Goal: Task Accomplishment & Management: Complete application form

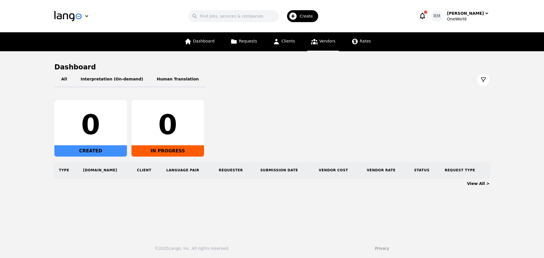
click at [320, 41] on span "Vendors" at bounding box center [327, 41] width 16 height 5
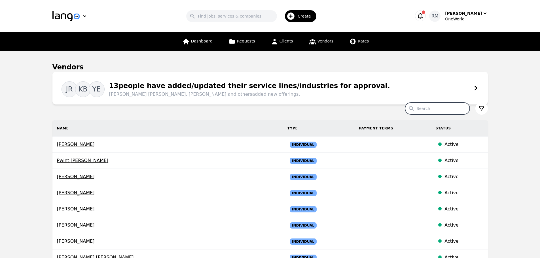
click at [444, 109] on input "Search" at bounding box center [437, 109] width 65 height 12
type input "[PERSON_NAME]"
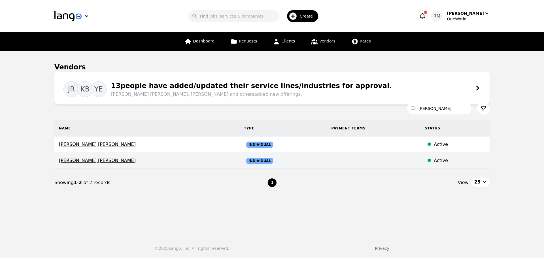
click at [109, 160] on span "[PERSON_NAME] [PERSON_NAME]" at bounding box center [147, 160] width 176 height 7
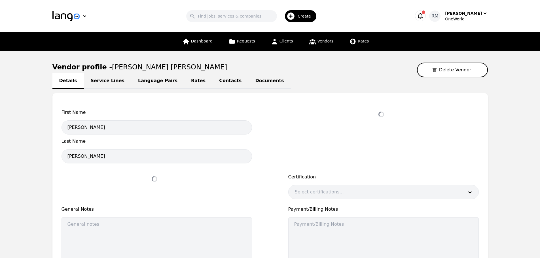
select select "active"
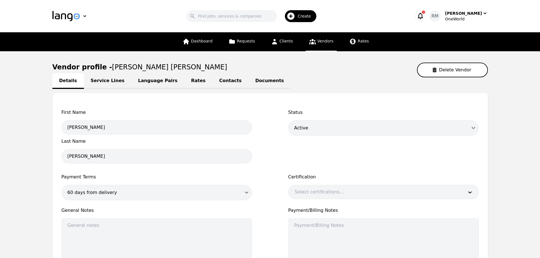
click at [212, 78] on link "Contacts" at bounding box center [230, 81] width 36 height 16
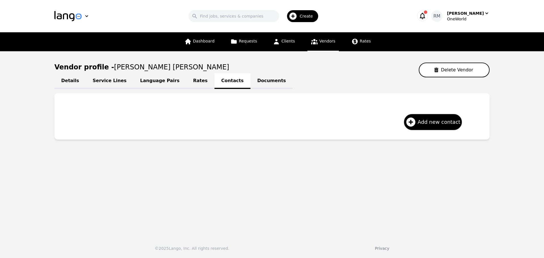
click at [73, 79] on link "Details" at bounding box center [69, 81] width 31 height 16
select select "active"
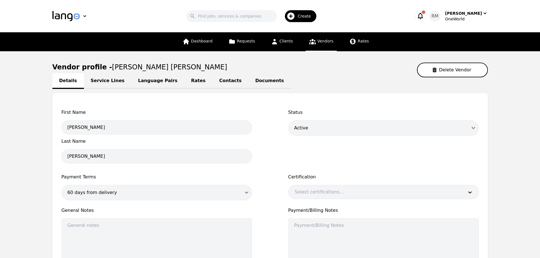
click at [162, 78] on link "Language Pairs" at bounding box center [157, 81] width 53 height 16
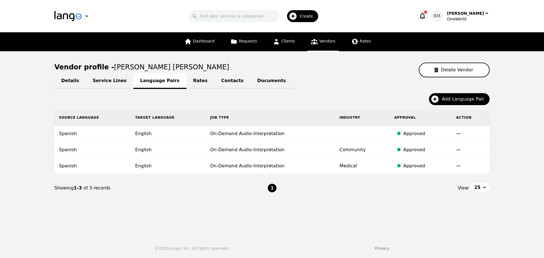
click at [188, 84] on link "Rates" at bounding box center [200, 81] width 28 height 16
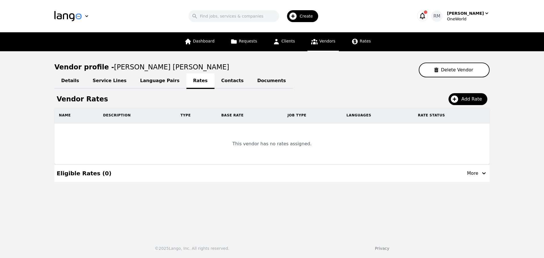
click at [143, 81] on link "Language Pairs" at bounding box center [159, 81] width 53 height 16
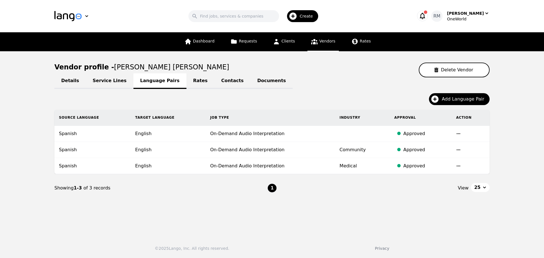
click at [80, 79] on link "Details" at bounding box center [69, 81] width 31 height 16
select select "active"
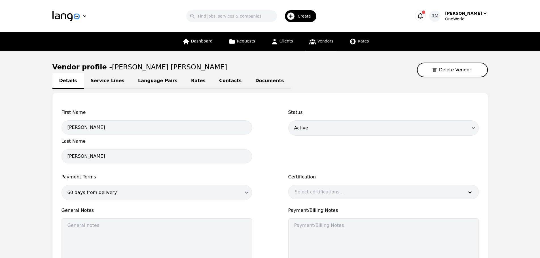
click at [57, 82] on div "Details Service Lines Language Pairs Rates Contacts Documents" at bounding box center [269, 80] width 435 height 7
click at [65, 82] on div "Details Service Lines Language Pairs Rates Contacts Documents" at bounding box center [269, 80] width 435 height 7
click at [212, 82] on link "Contacts" at bounding box center [230, 81] width 36 height 16
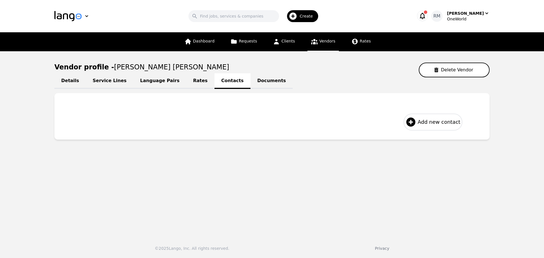
click at [429, 120] on span "Add new contact" at bounding box center [439, 122] width 43 height 8
select select "US"
click at [186, 80] on link "Rates" at bounding box center [200, 81] width 28 height 16
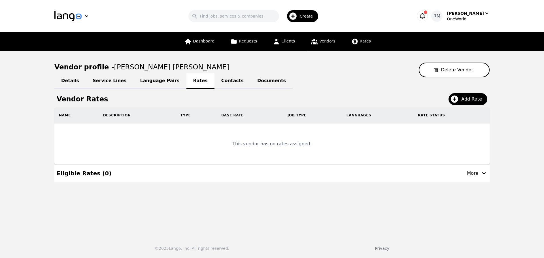
click at [160, 78] on link "Language Pairs" at bounding box center [159, 81] width 53 height 16
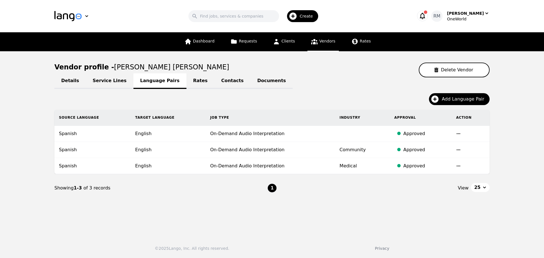
click at [94, 82] on link "Service Lines" at bounding box center [110, 81] width 48 height 16
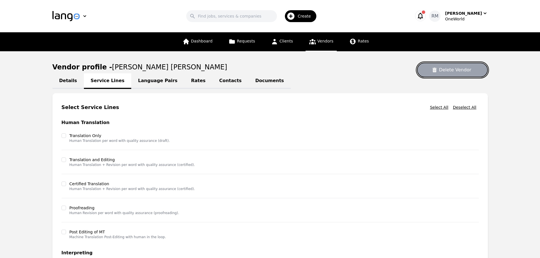
click at [458, 76] on button "Delete Vendor" at bounding box center [452, 70] width 71 height 15
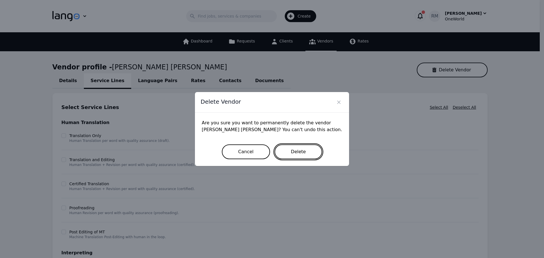
click at [304, 147] on button "Delete" at bounding box center [299, 152] width 48 height 15
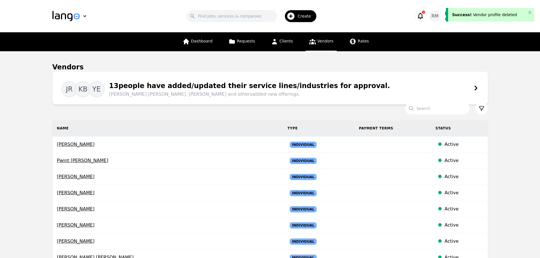
click at [295, 19] on icon "button" at bounding box center [290, 16] width 9 height 9
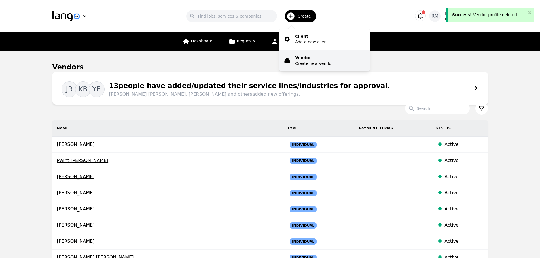
click at [307, 60] on p "Vendor" at bounding box center [314, 58] width 38 height 6
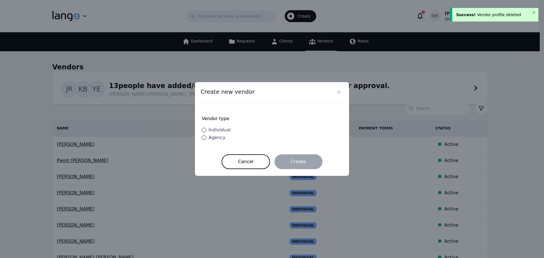
click at [232, 133] on div "Vendor type Individual Agency" at bounding box center [272, 129] width 141 height 38
click at [226, 132] on span "Individual" at bounding box center [220, 129] width 22 height 5
click at [206, 132] on input "Individual" at bounding box center [204, 130] width 5 height 5
radio input "true"
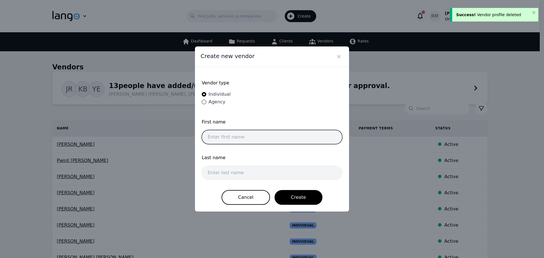
click at [232, 142] on input "text" at bounding box center [272, 137] width 141 height 14
paste input "[PERSON_NAME] [PERSON_NAME]"
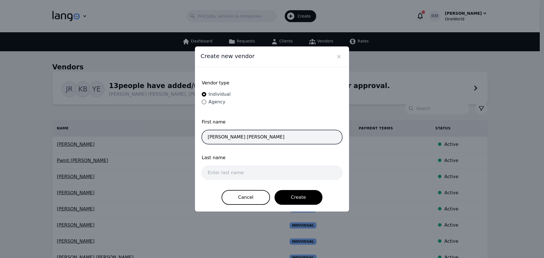
drag, startPoint x: 241, startPoint y: 139, endPoint x: 430, endPoint y: 167, distance: 191.4
click at [430, 167] on div "Create new vendor Vendor type Individual Agency First name Eduardo Nestor Rubin…" at bounding box center [272, 129] width 544 height 258
type input "[PERSON_NAME]"
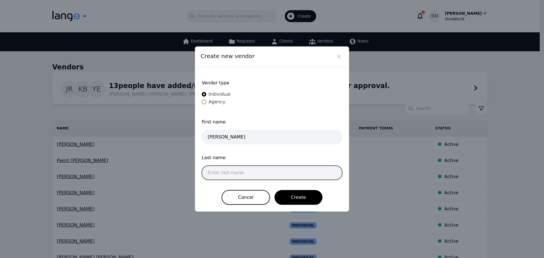
click at [251, 174] on input "text" at bounding box center [272, 173] width 141 height 14
paste input "[PERSON_NAME]"
type input "[PERSON_NAME]"
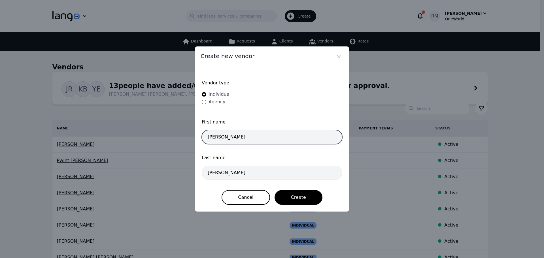
click at [272, 136] on input "[PERSON_NAME]" at bounding box center [272, 137] width 141 height 14
type input "[PERSON_NAME]"
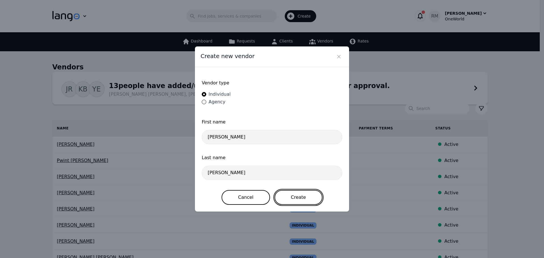
click at [304, 198] on button "Create" at bounding box center [299, 197] width 48 height 15
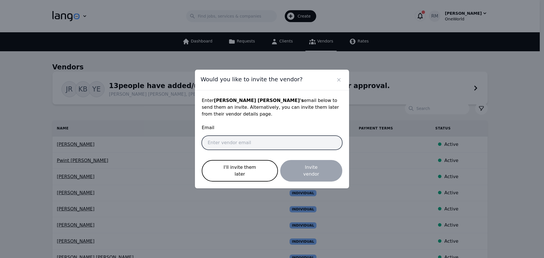
click at [234, 144] on input "email" at bounding box center [272, 143] width 141 height 14
paste input "[PERSON_NAME][EMAIL_ADDRESS][DOMAIN_NAME]"
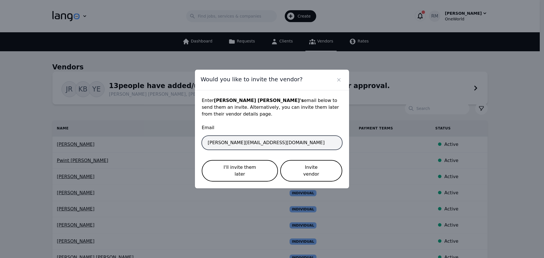
type input "[PERSON_NAME][EMAIL_ADDRESS][DOMAIN_NAME]"
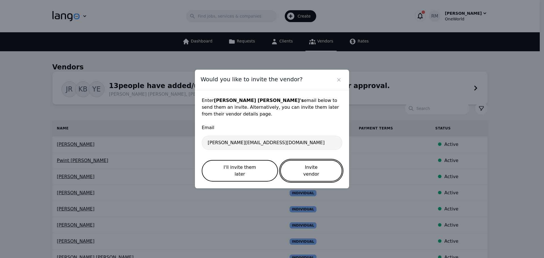
click at [321, 175] on button "Invite vendor" at bounding box center [311, 171] width 62 height 22
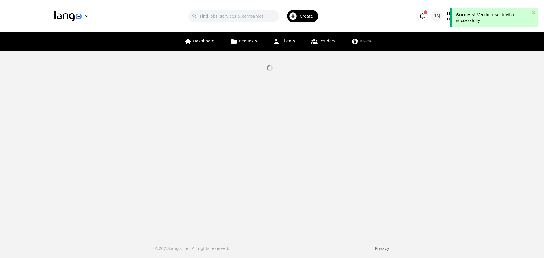
select select "active"
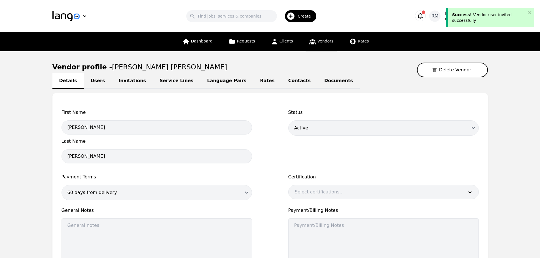
click at [281, 82] on link "Contacts" at bounding box center [299, 81] width 36 height 16
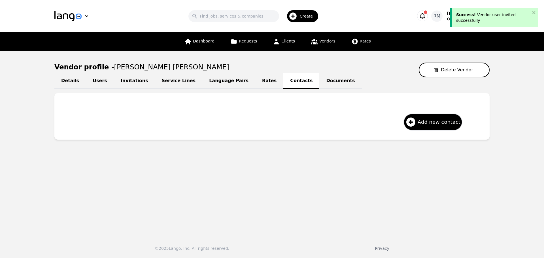
click at [208, 79] on link "Language Pairs" at bounding box center [228, 81] width 53 height 16
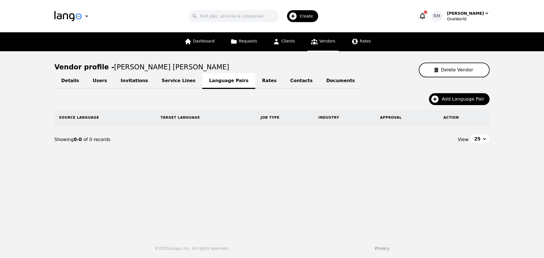
click at [121, 81] on link "Invitations" at bounding box center [134, 81] width 41 height 16
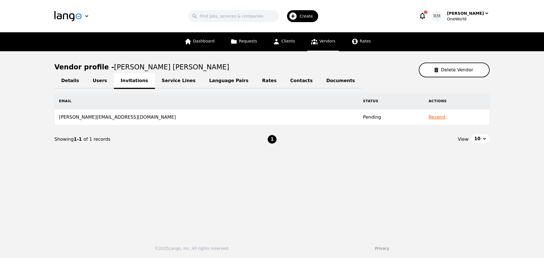
click at [94, 80] on link "Users" at bounding box center [100, 81] width 28 height 16
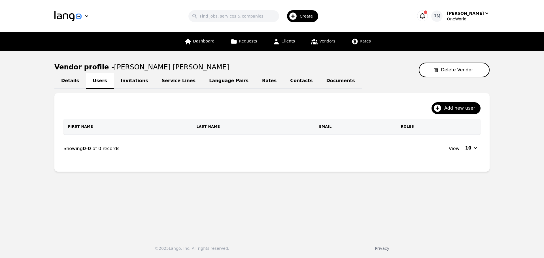
click at [68, 81] on link "Details" at bounding box center [69, 81] width 31 height 16
select select "active"
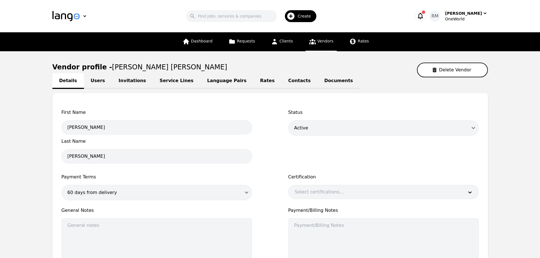
click at [201, 81] on link "Language Pairs" at bounding box center [226, 81] width 53 height 16
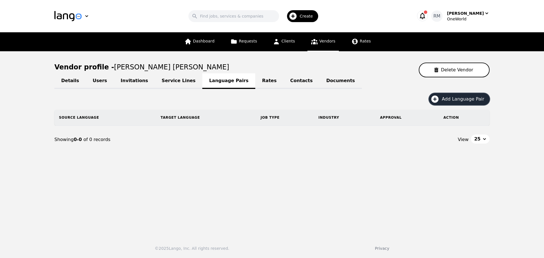
click at [454, 98] on span "Add Language Pair" at bounding box center [465, 99] width 46 height 7
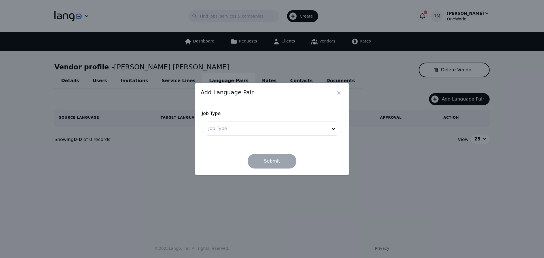
click at [233, 131] on div at bounding box center [263, 129] width 123 height 14
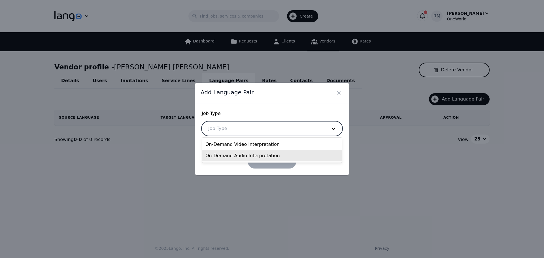
click at [244, 153] on div "On-Demand Audio Interpretation" at bounding box center [272, 155] width 140 height 11
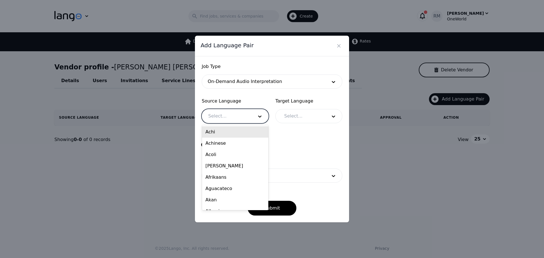
click at [239, 114] on div at bounding box center [226, 116] width 49 height 14
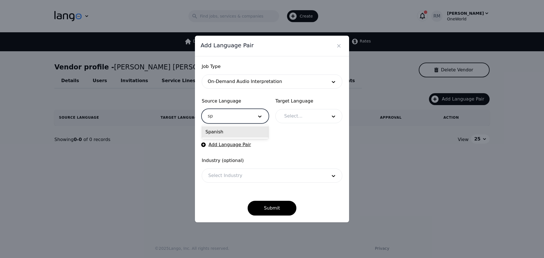
type input "spa"
click at [244, 131] on div "Spanish" at bounding box center [235, 131] width 66 height 11
click at [320, 118] on div at bounding box center [301, 116] width 47 height 14
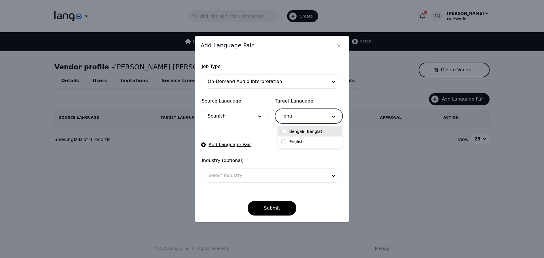
type input "engl"
click at [327, 131] on div "English" at bounding box center [309, 132] width 57 height 6
checkbox input "true"
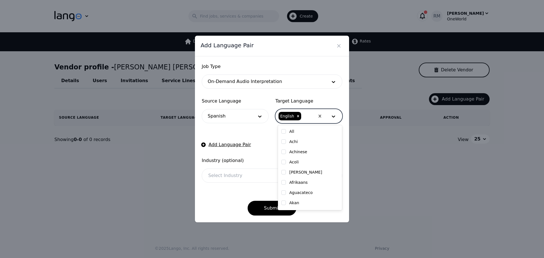
click at [236, 175] on div at bounding box center [263, 176] width 123 height 14
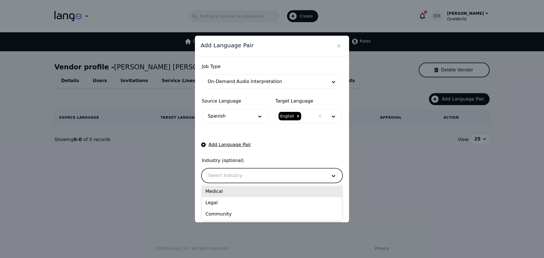
click at [219, 195] on div "Medical" at bounding box center [272, 191] width 140 height 11
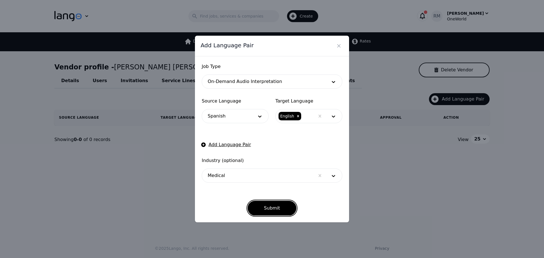
drag, startPoint x: 277, startPoint y: 208, endPoint x: 292, endPoint y: 205, distance: 15.2
click at [277, 208] on button "Submit" at bounding box center [272, 208] width 49 height 15
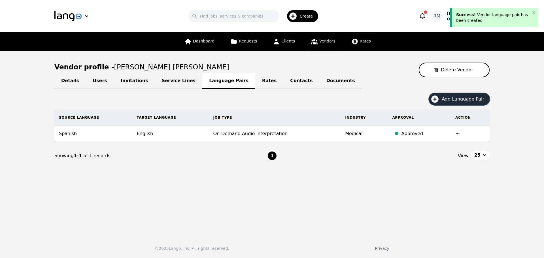
click at [450, 99] on span "Add Language Pair" at bounding box center [465, 99] width 46 height 7
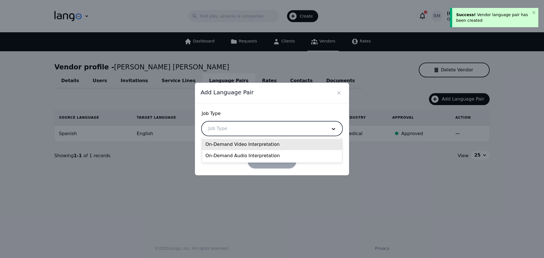
click at [210, 127] on div at bounding box center [263, 129] width 123 height 14
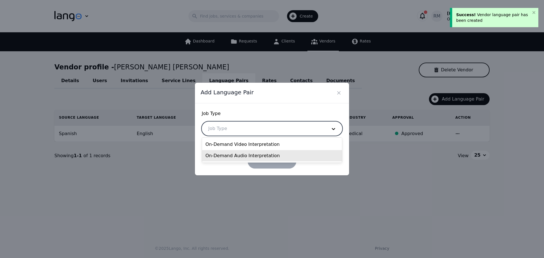
click at [239, 156] on div "On-Demand Audio Interpretation" at bounding box center [272, 155] width 140 height 11
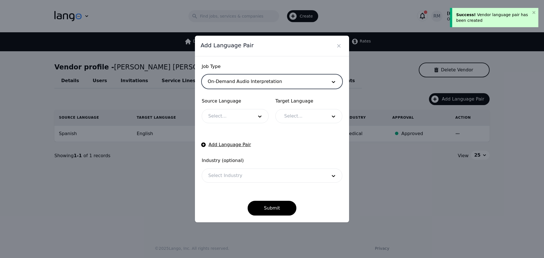
click at [220, 116] on div at bounding box center [226, 116] width 49 height 14
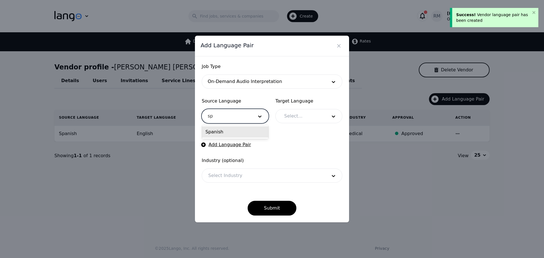
type input "spa"
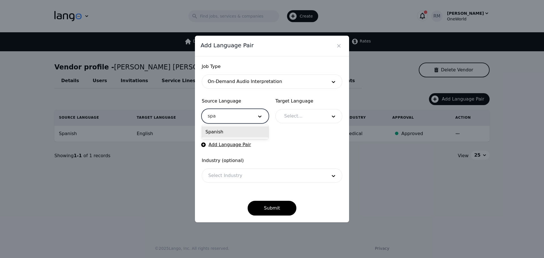
click at [239, 133] on div "Spanish" at bounding box center [235, 131] width 66 height 11
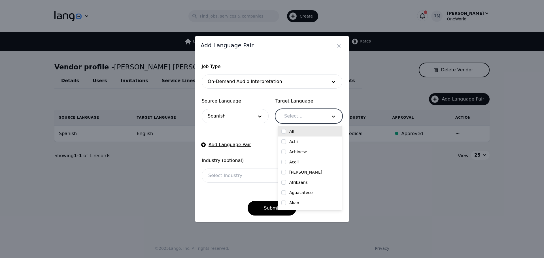
click at [335, 123] on div at bounding box center [333, 116] width 17 height 14
type input "eng"
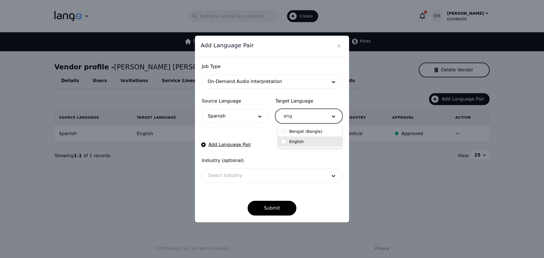
click at [301, 143] on label "English" at bounding box center [296, 142] width 14 height 6
checkbox input "true"
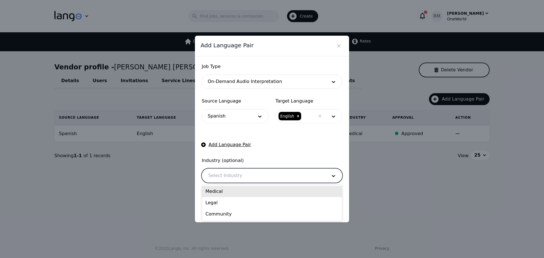
click at [229, 175] on div at bounding box center [263, 176] width 123 height 14
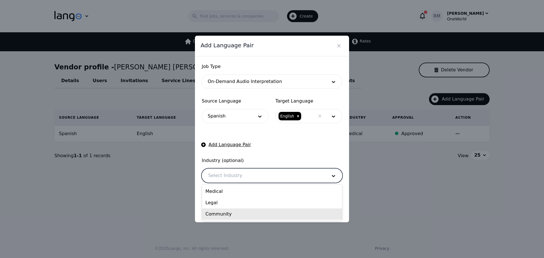
click at [219, 215] on div "Community" at bounding box center [272, 214] width 140 height 11
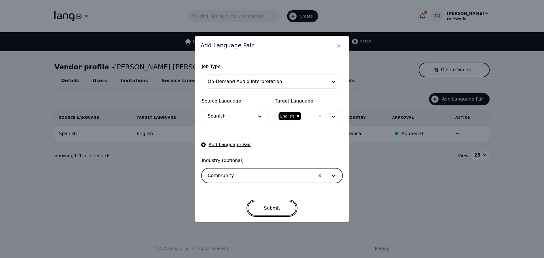
click at [281, 206] on button "Submit" at bounding box center [272, 208] width 49 height 15
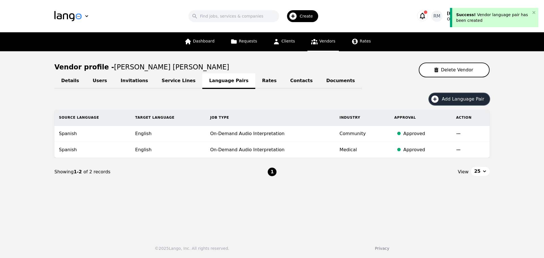
click at [471, 97] on span "Add Language Pair" at bounding box center [465, 99] width 46 height 7
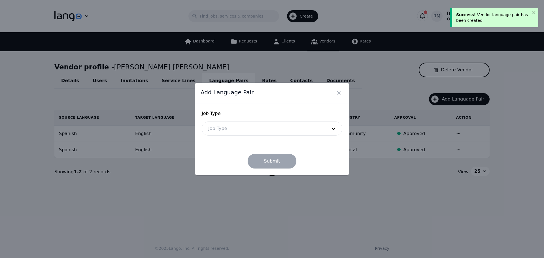
click at [235, 126] on div at bounding box center [263, 129] width 123 height 14
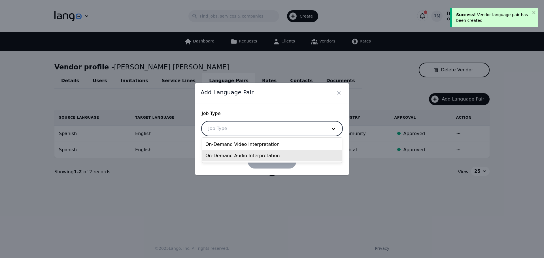
click at [231, 158] on div "On-Demand Audio Interpretation" at bounding box center [272, 155] width 140 height 11
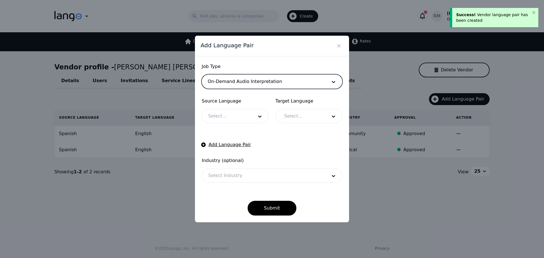
click at [228, 115] on div at bounding box center [226, 116] width 49 height 14
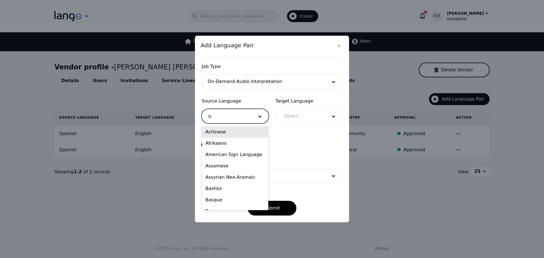
type input "spa"
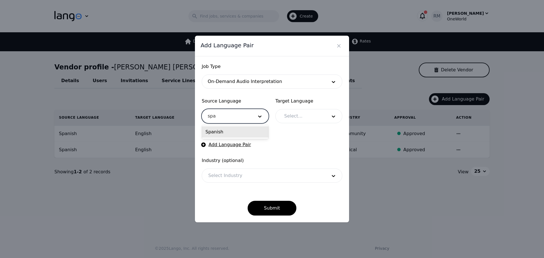
click at [238, 130] on div "Spanish" at bounding box center [235, 131] width 66 height 11
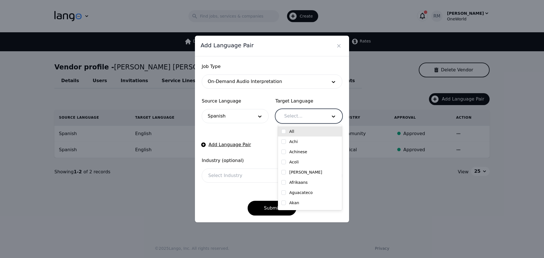
click at [292, 118] on div at bounding box center [301, 116] width 47 height 14
type input "engl"
click at [303, 129] on div "English" at bounding box center [310, 131] width 64 height 10
checkbox input "true"
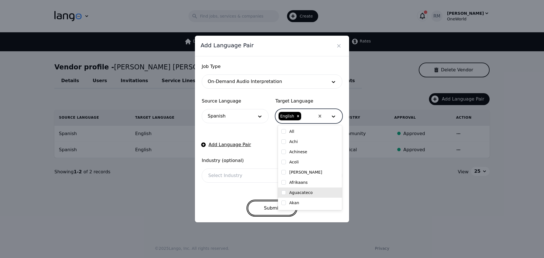
click at [269, 209] on button "Submit" at bounding box center [272, 208] width 49 height 15
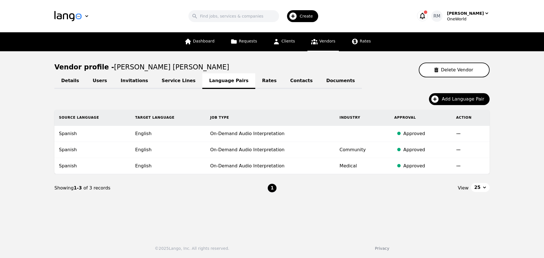
drag, startPoint x: 122, startPoint y: 81, endPoint x: 127, endPoint y: 82, distance: 4.7
click at [122, 81] on link "Invitations" at bounding box center [134, 81] width 41 height 16
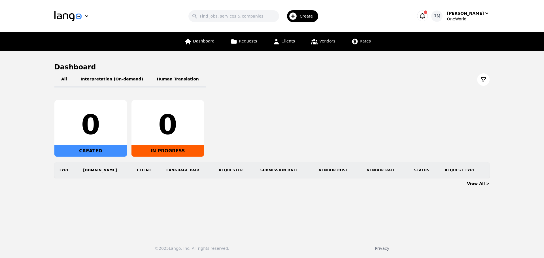
click at [326, 43] on span "Vendors" at bounding box center [327, 41] width 16 height 5
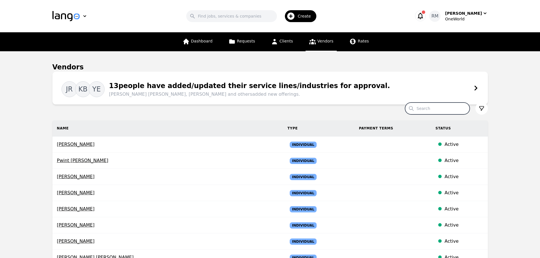
click at [427, 107] on input "Search" at bounding box center [437, 109] width 65 height 12
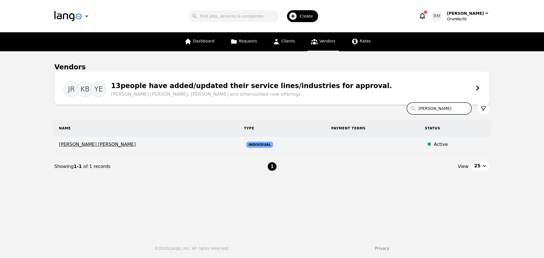
type input "[PERSON_NAME]"
click at [94, 145] on span "[PERSON_NAME] [PERSON_NAME]" at bounding box center [147, 144] width 176 height 7
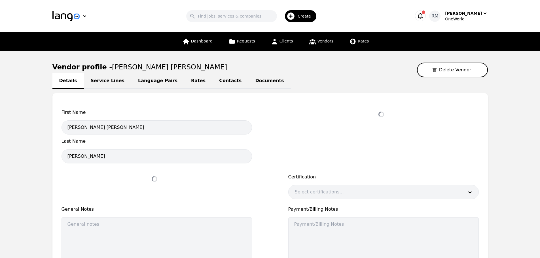
select select "active"
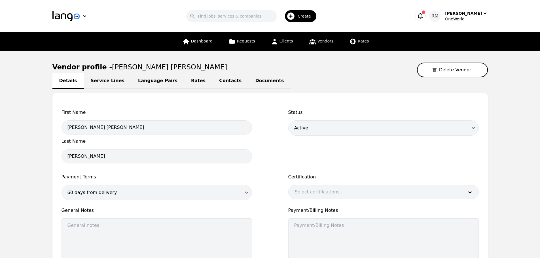
click at [212, 83] on link "Contacts" at bounding box center [230, 81] width 36 height 16
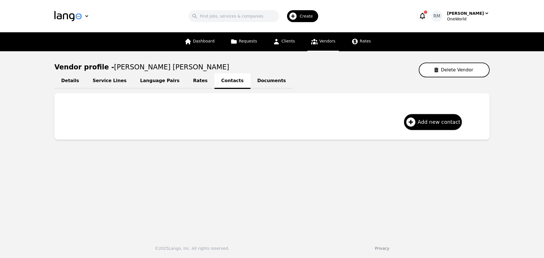
click at [138, 85] on link "Language Pairs" at bounding box center [159, 81] width 53 height 16
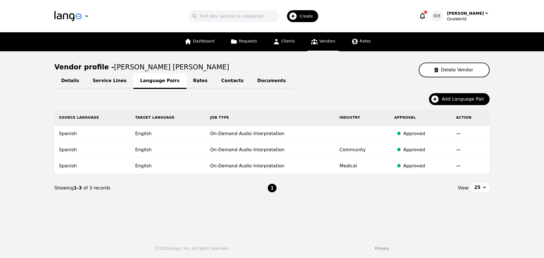
click at [107, 77] on link "Service Lines" at bounding box center [110, 81] width 48 height 16
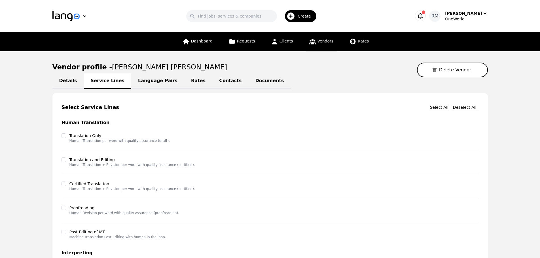
click at [67, 80] on link "Details" at bounding box center [67, 81] width 31 height 16
select select "active"
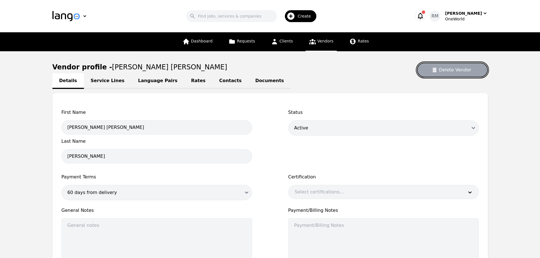
click at [451, 68] on button "Delete Vendor" at bounding box center [452, 70] width 71 height 15
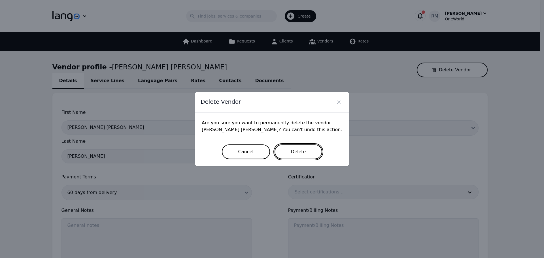
click at [294, 152] on button "Delete" at bounding box center [299, 152] width 48 height 15
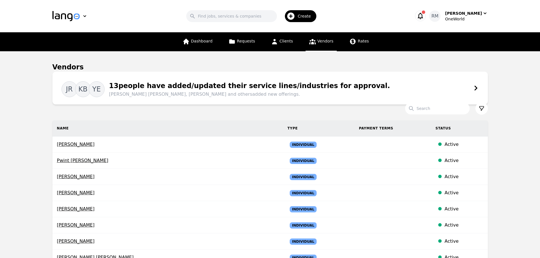
click at [294, 14] on icon "button" at bounding box center [290, 15] width 7 height 7
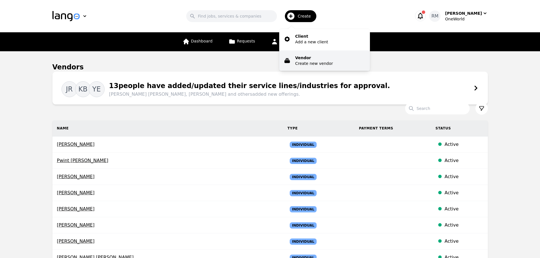
click at [314, 64] on p "Create new vendor" at bounding box center [314, 64] width 38 height 6
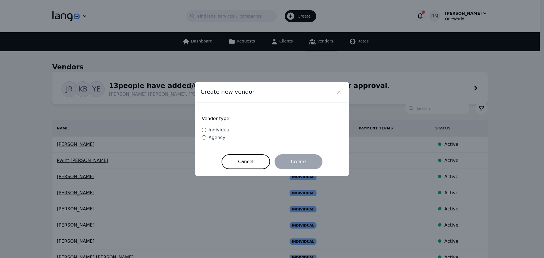
click at [201, 129] on div "Vendor type Individual Agency Cancel Create" at bounding box center [272, 139] width 154 height 73
click at [205, 132] on input "Individual" at bounding box center [204, 130] width 5 height 5
radio input "true"
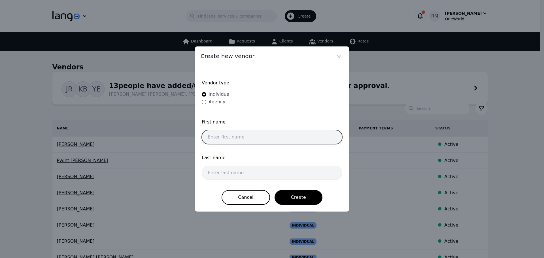
click at [214, 132] on input "text" at bounding box center [272, 137] width 141 height 14
paste input "[PERSON_NAME] [PERSON_NAME]"
click at [253, 137] on input "[PERSON_NAME] [PERSON_NAME]" at bounding box center [272, 137] width 141 height 14
type input "[PERSON_NAME] [PERSON_NAME]"
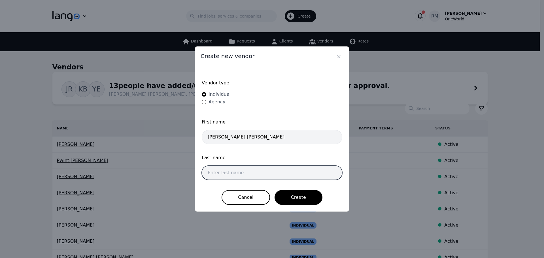
click at [242, 169] on input "text" at bounding box center [272, 173] width 141 height 14
paste input "Badiola"
type input "Badiola"
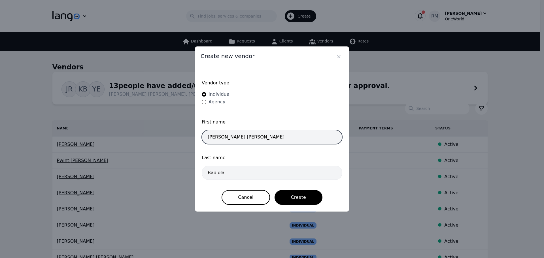
click at [273, 135] on input "[PERSON_NAME] [PERSON_NAME]" at bounding box center [272, 137] width 141 height 14
type input "[PERSON_NAME] [PERSON_NAME]"
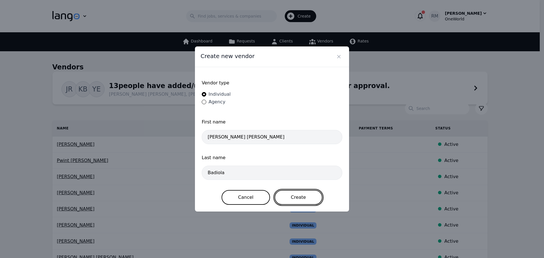
click at [300, 198] on button "Create" at bounding box center [299, 197] width 48 height 15
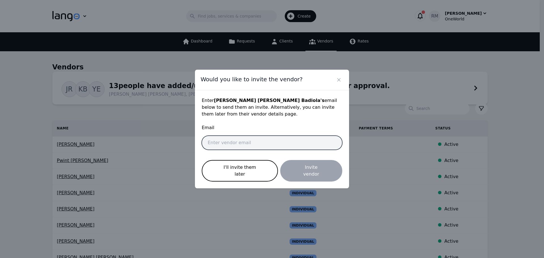
click at [233, 144] on input "email" at bounding box center [272, 143] width 141 height 14
paste input "[EMAIL_ADDRESS][DOMAIN_NAME]"
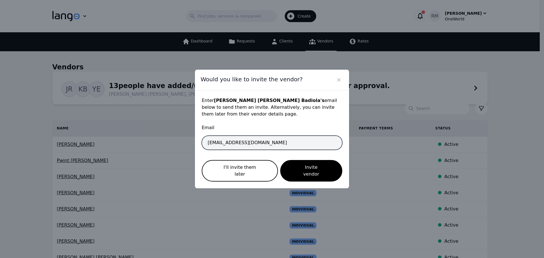
drag, startPoint x: 213, startPoint y: 144, endPoint x: 63, endPoint y: 137, distance: 150.9
click at [63, 139] on div "Would you like to invite the vendor? Enter [PERSON_NAME] [PERSON_NAME] 's email…" at bounding box center [272, 129] width 544 height 258
type input "[EMAIL_ADDRESS][DOMAIN_NAME]"
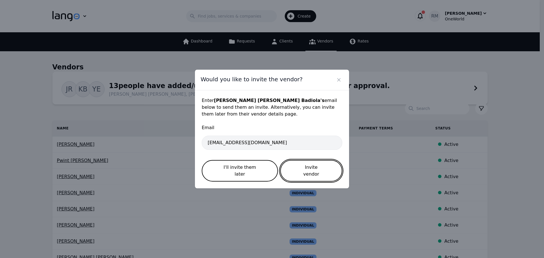
click at [311, 169] on button "Invite vendor" at bounding box center [311, 171] width 62 height 22
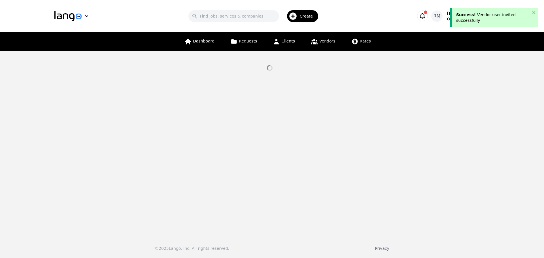
select select "active"
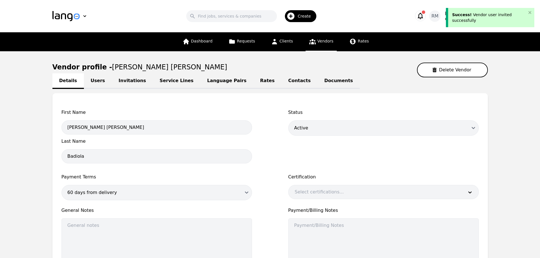
click at [116, 82] on link "Invitations" at bounding box center [132, 81] width 41 height 16
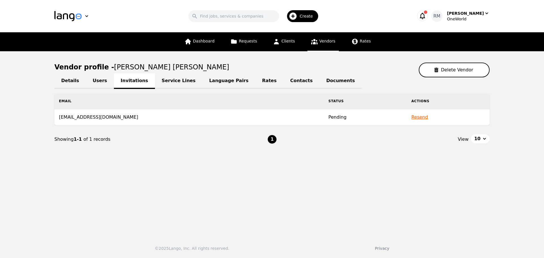
click at [208, 79] on link "Language Pairs" at bounding box center [228, 81] width 53 height 16
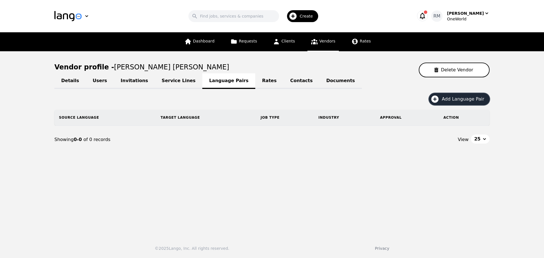
click at [460, 97] on span "Add Language Pair" at bounding box center [465, 99] width 46 height 7
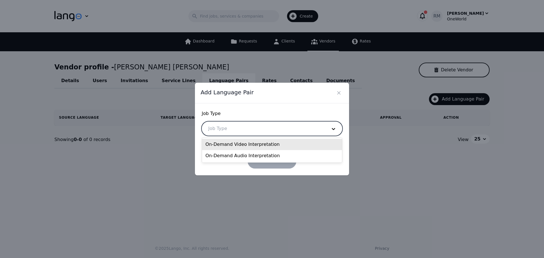
click at [261, 131] on div at bounding box center [263, 129] width 123 height 14
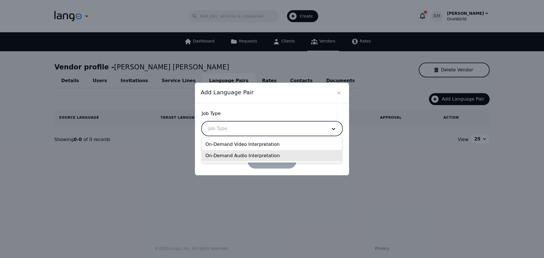
click at [237, 158] on div "On-Demand Audio Interpretation" at bounding box center [272, 155] width 140 height 11
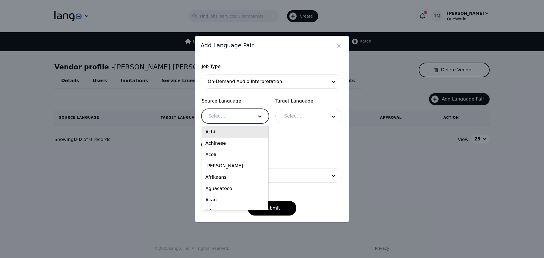
click at [225, 114] on div at bounding box center [226, 116] width 49 height 14
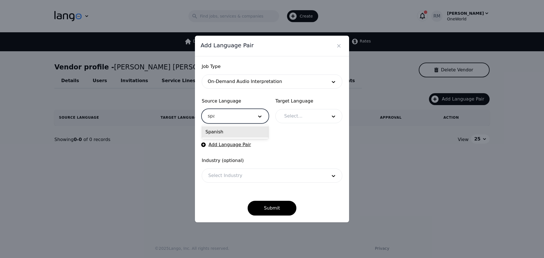
type input "span"
click at [236, 134] on div "Spanish" at bounding box center [235, 131] width 66 height 11
click at [306, 116] on div at bounding box center [301, 116] width 47 height 14
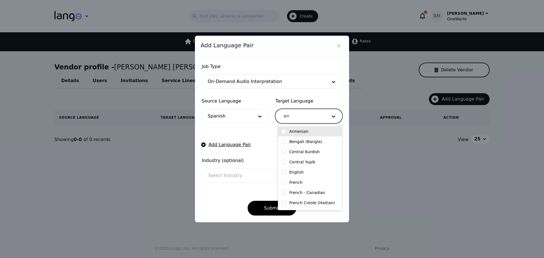
type input "eng"
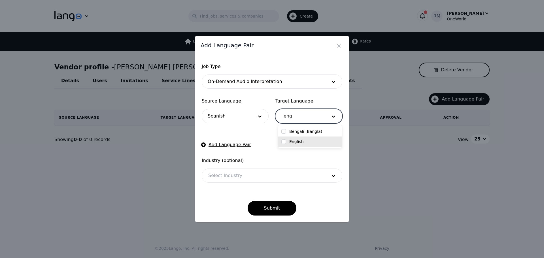
click at [287, 142] on div "English" at bounding box center [309, 142] width 57 height 6
checkbox input "true"
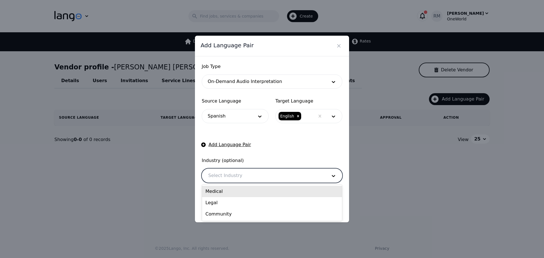
click at [244, 173] on div at bounding box center [263, 176] width 123 height 14
click at [227, 188] on div "Medical" at bounding box center [272, 191] width 140 height 11
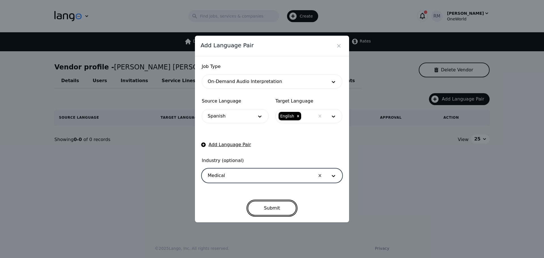
click at [277, 209] on button "Submit" at bounding box center [272, 208] width 49 height 15
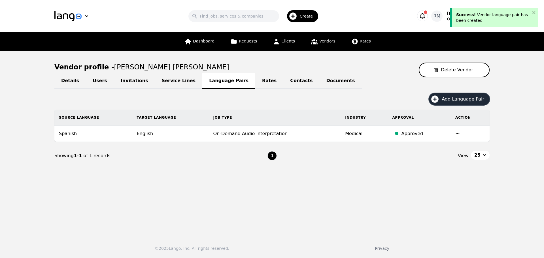
click at [454, 99] on span "Add Language Pair" at bounding box center [465, 99] width 46 height 7
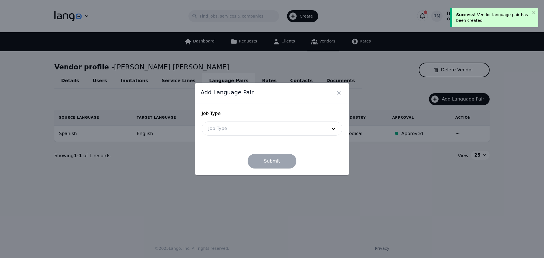
click at [233, 125] on div at bounding box center [263, 129] width 123 height 14
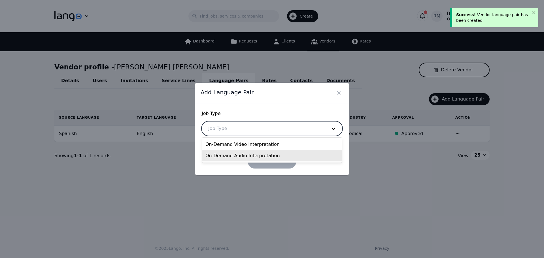
click at [235, 158] on div "On-Demand Audio Interpretation" at bounding box center [272, 155] width 140 height 11
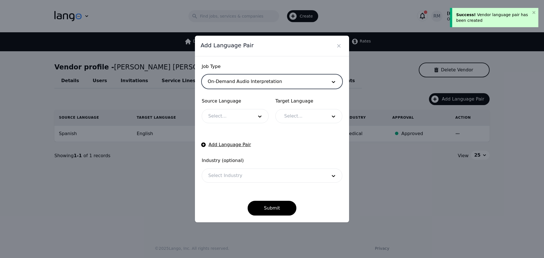
click at [227, 113] on div at bounding box center [226, 116] width 49 height 14
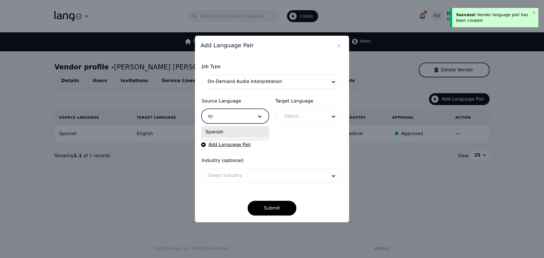
type input "spa"
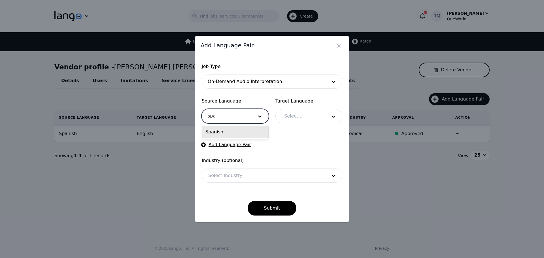
click at [230, 130] on div "Spanish" at bounding box center [235, 131] width 66 height 11
click at [307, 113] on div at bounding box center [301, 116] width 47 height 14
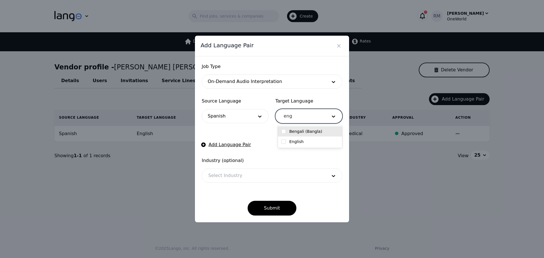
type input "engl"
click at [301, 131] on label "English" at bounding box center [296, 132] width 14 height 6
checkbox input "true"
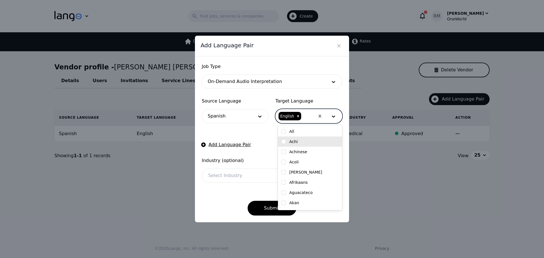
click at [232, 177] on div at bounding box center [263, 176] width 123 height 14
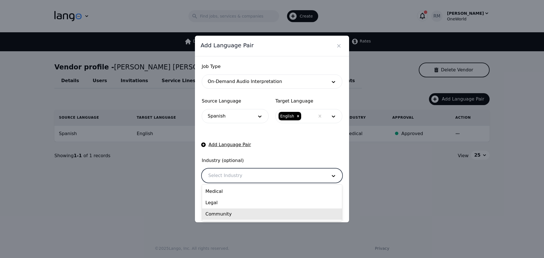
click at [225, 217] on div "Community" at bounding box center [272, 214] width 140 height 11
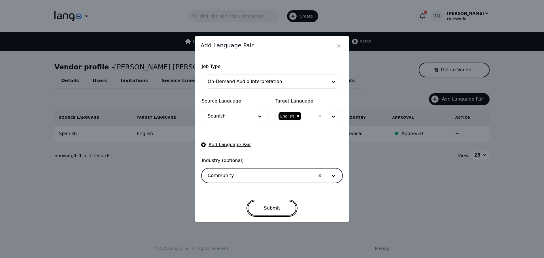
click at [267, 204] on button "Submit" at bounding box center [272, 208] width 49 height 15
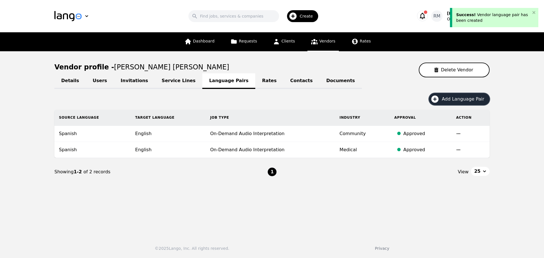
click at [461, 99] on span "Add Language Pair" at bounding box center [465, 99] width 46 height 7
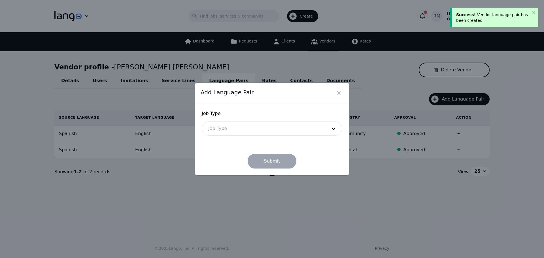
click at [239, 132] on div at bounding box center [263, 129] width 123 height 14
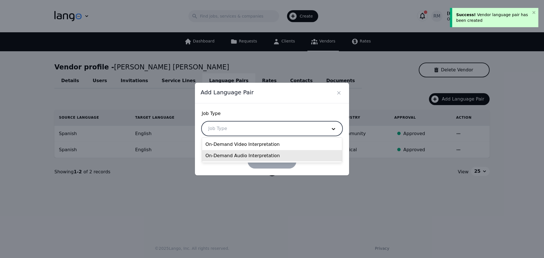
click at [233, 157] on div "On-Demand Audio Interpretation" at bounding box center [272, 155] width 140 height 11
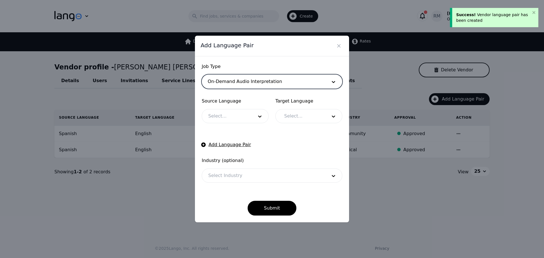
click at [231, 114] on div at bounding box center [226, 116] width 49 height 14
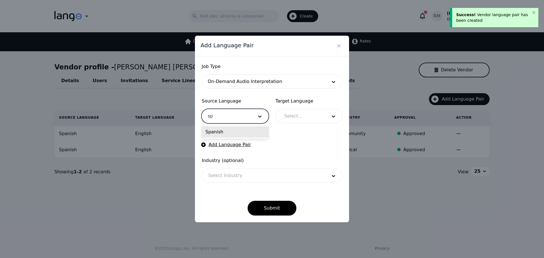
type input "spa"
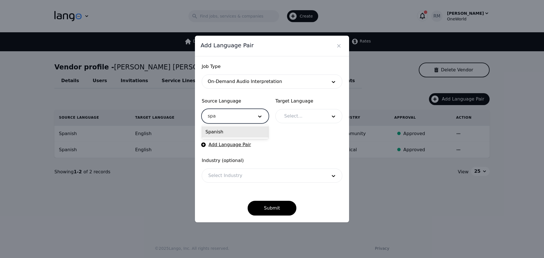
click at [250, 132] on div "Spanish" at bounding box center [235, 131] width 66 height 11
click at [303, 116] on div at bounding box center [301, 116] width 47 height 14
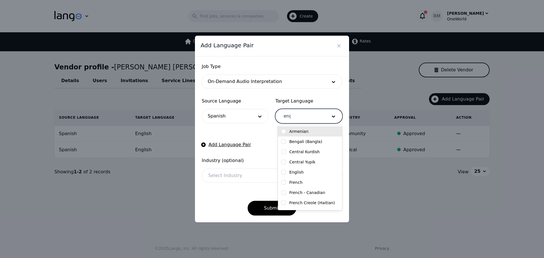
type input "engl"
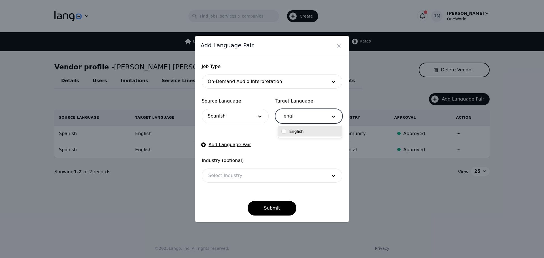
click at [300, 127] on div "English" at bounding box center [310, 131] width 64 height 10
checkbox input "true"
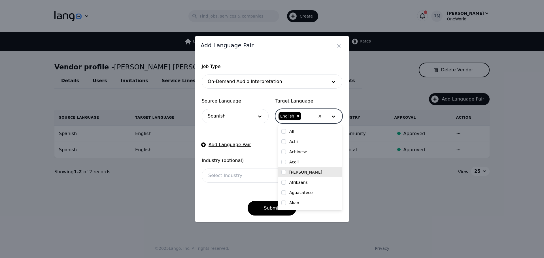
click at [224, 204] on div "Submit" at bounding box center [272, 204] width 141 height 24
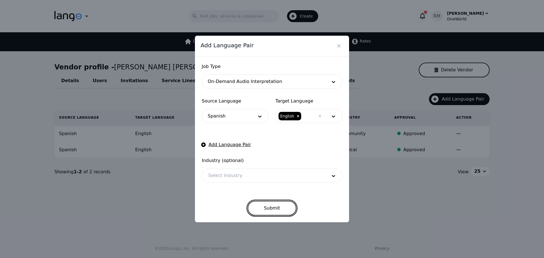
click at [266, 207] on button "Submit" at bounding box center [272, 208] width 49 height 15
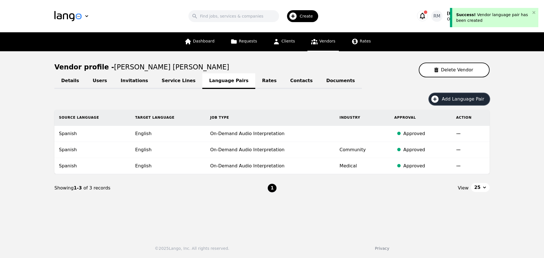
click at [305, 15] on span "Create" at bounding box center [308, 16] width 17 height 6
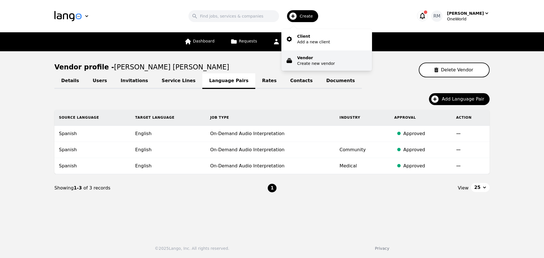
click at [311, 59] on p "Vendor" at bounding box center [316, 58] width 38 height 6
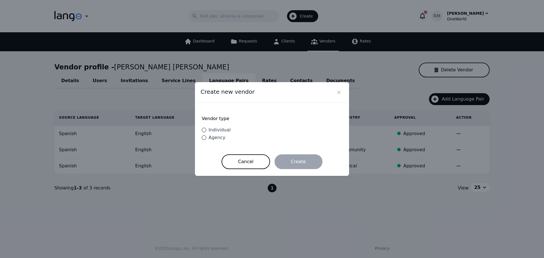
click at [212, 129] on span "Individual" at bounding box center [220, 129] width 22 height 5
click at [206, 129] on input "Individual" at bounding box center [204, 130] width 5 height 5
radio input "true"
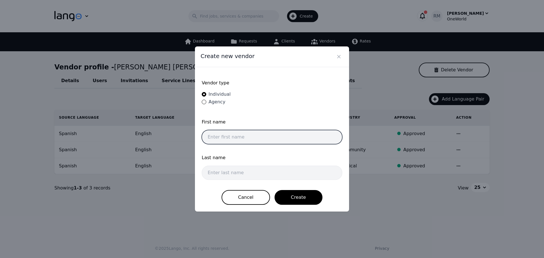
click at [241, 142] on input "text" at bounding box center [272, 137] width 141 height 14
paste input "[PERSON_NAME] [PERSON_NAME]"
drag, startPoint x: 240, startPoint y: 137, endPoint x: 445, endPoint y: 160, distance: 205.6
click at [445, 160] on div "Create new vendor Vendor type Individual Agency First name [PERSON_NAME] [PERSO…" at bounding box center [272, 129] width 544 height 258
type input "[PERSON_NAME] [PERSON_NAME]"
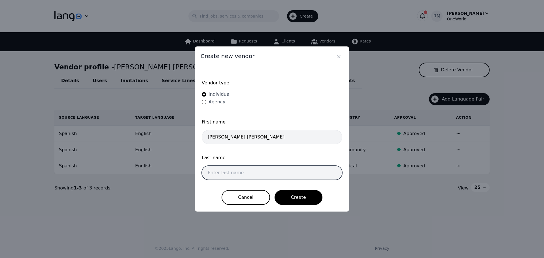
click at [238, 167] on input "text" at bounding box center [272, 173] width 141 height 14
paste input "[PERSON_NAME]"
type input "[PERSON_NAME]"
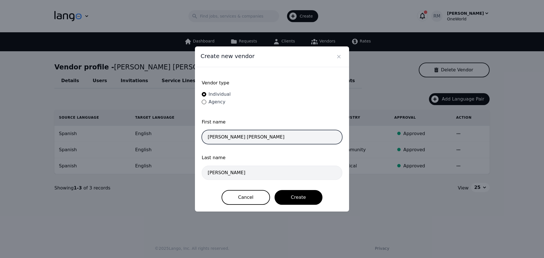
click at [272, 137] on input "[PERSON_NAME] [PERSON_NAME]" at bounding box center [272, 137] width 141 height 14
drag, startPoint x: 208, startPoint y: 139, endPoint x: 124, endPoint y: 142, distance: 83.9
click at [124, 142] on div "Create new vendor Vendor type Individual Agency First name [PERSON_NAME] [PERSO…" at bounding box center [272, 129] width 544 height 258
type input "[PERSON_NAME] [PERSON_NAME]"
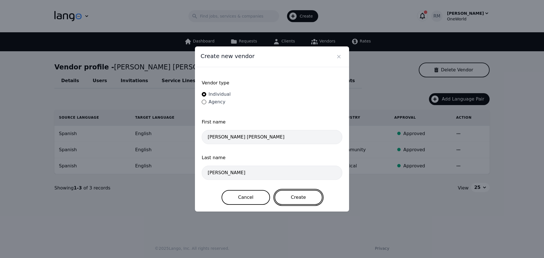
click at [306, 201] on button "Create" at bounding box center [299, 197] width 48 height 15
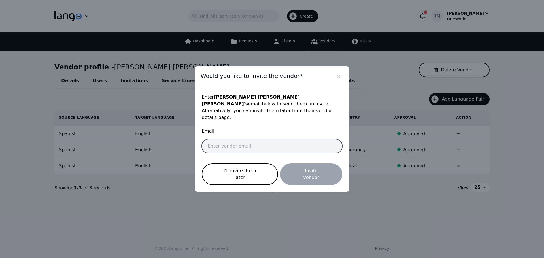
click at [241, 148] on input "email" at bounding box center [272, 146] width 141 height 14
paste input "[EMAIL_ADDRESS][DOMAIN_NAME]"
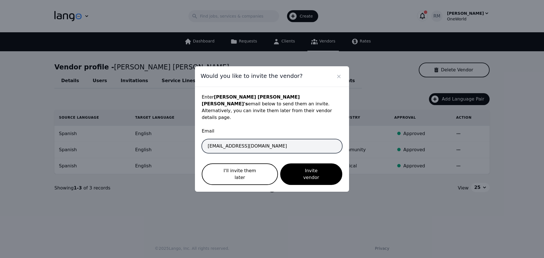
drag, startPoint x: 209, startPoint y: 148, endPoint x: 168, endPoint y: 151, distance: 40.9
click at [168, 151] on div "Would you like to invite the vendor? Enter [PERSON_NAME] [PERSON_NAME] 's email…" at bounding box center [272, 129] width 544 height 258
type input "[EMAIL_ADDRESS][DOMAIN_NAME]"
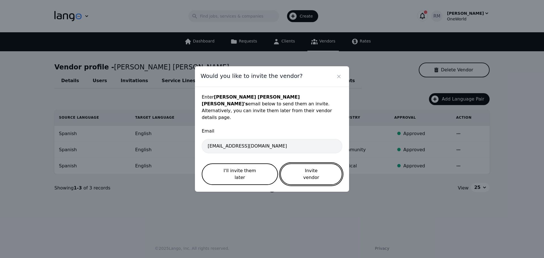
click at [312, 174] on button "Invite vendor" at bounding box center [311, 174] width 62 height 22
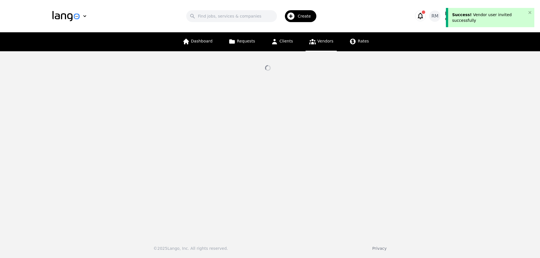
select select "active"
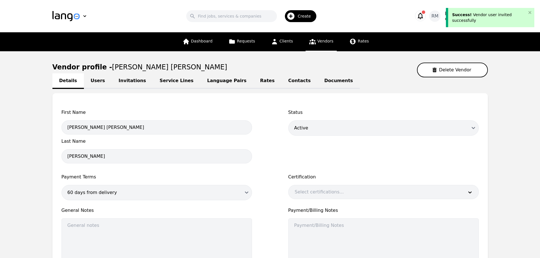
click at [200, 87] on link "Language Pairs" at bounding box center [226, 81] width 53 height 16
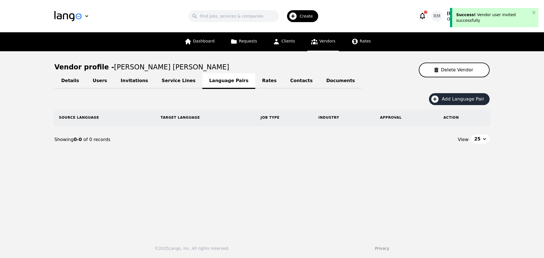
click at [471, 105] on div "Add Language Pair" at bounding box center [271, 101] width 435 height 16
click at [467, 103] on button "Add Language Pair" at bounding box center [459, 99] width 61 height 12
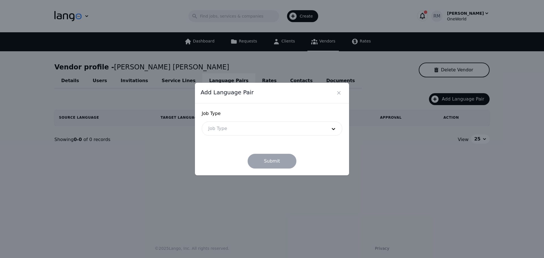
click at [237, 129] on div at bounding box center [263, 129] width 123 height 14
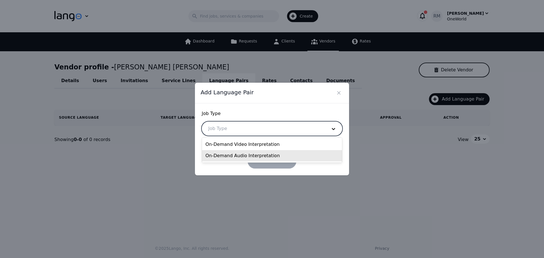
click at [224, 154] on div "On-Demand Audio Interpretation" at bounding box center [272, 155] width 140 height 11
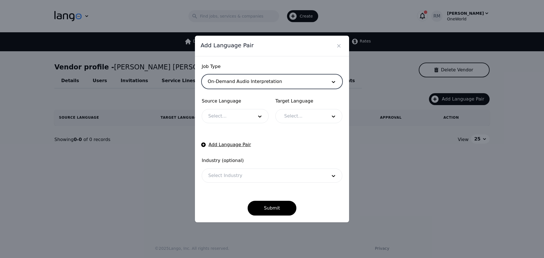
click at [243, 113] on div at bounding box center [226, 116] width 49 height 14
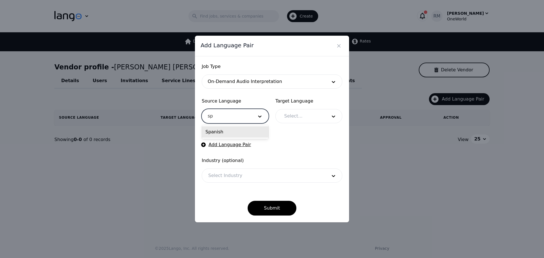
type input "spa"
drag, startPoint x: 238, startPoint y: 132, endPoint x: 255, endPoint y: 126, distance: 18.1
click at [238, 132] on div "Spanish" at bounding box center [235, 131] width 66 height 11
click at [311, 120] on div at bounding box center [301, 116] width 47 height 14
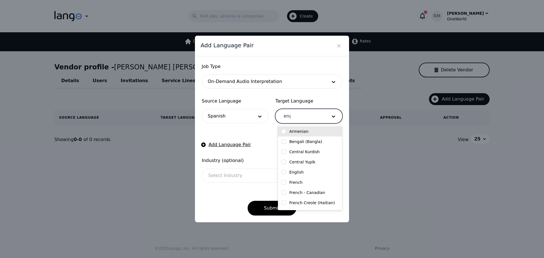
type input "engl"
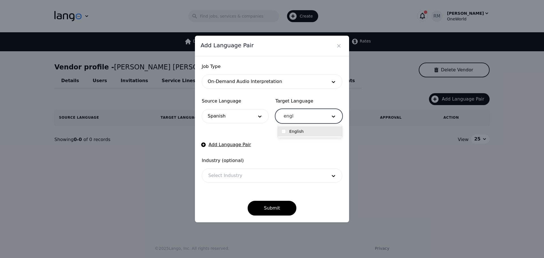
click at [304, 135] on div "English" at bounding box center [310, 131] width 64 height 10
checkbox input "true"
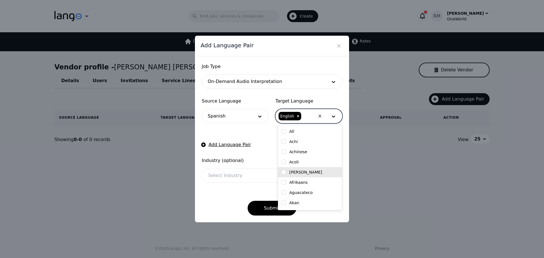
click at [231, 180] on div at bounding box center [263, 176] width 123 height 14
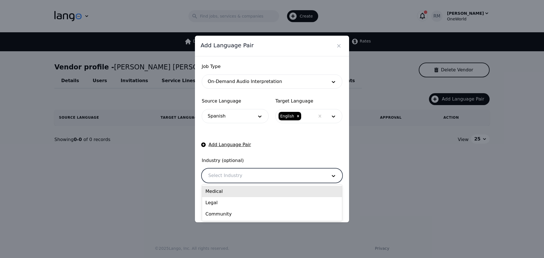
click at [222, 193] on div "Medical" at bounding box center [272, 191] width 140 height 11
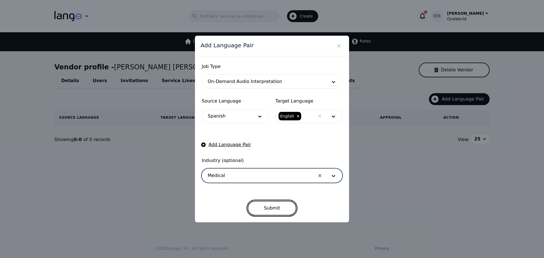
click at [273, 209] on button "Submit" at bounding box center [272, 208] width 49 height 15
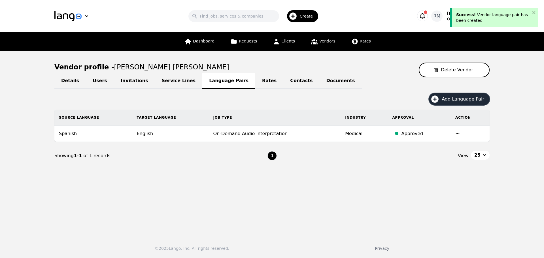
click at [448, 103] on button "Add Language Pair" at bounding box center [459, 99] width 61 height 12
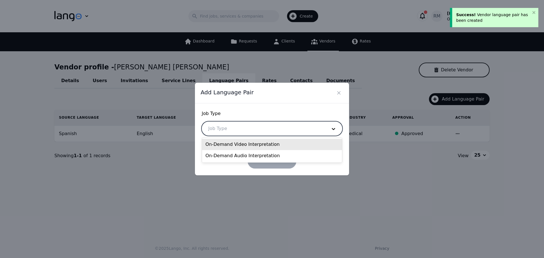
click at [242, 133] on div at bounding box center [263, 129] width 123 height 14
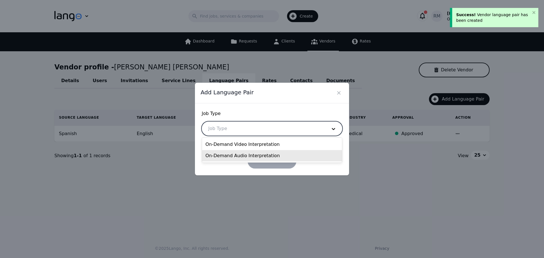
click at [239, 154] on div "On-Demand Audio Interpretation" at bounding box center [272, 155] width 140 height 11
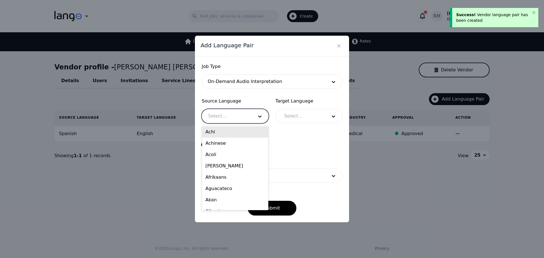
click at [237, 121] on div at bounding box center [226, 116] width 49 height 14
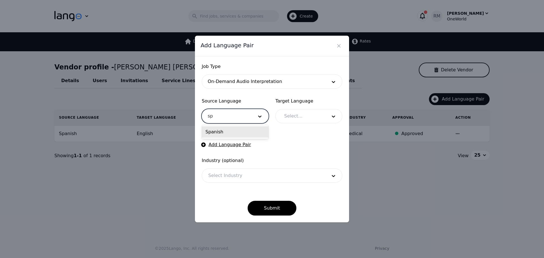
type input "spa"
click at [242, 134] on div "Spanish" at bounding box center [235, 131] width 66 height 11
click at [297, 127] on form "Job Type On-Demand Audio Interpretation Source Language Spanish Target Language…" at bounding box center [272, 139] width 141 height 152
click at [309, 114] on div at bounding box center [301, 116] width 47 height 14
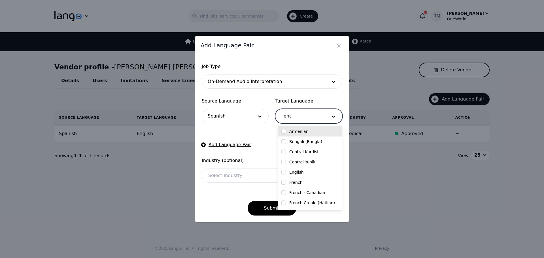
type input "engl"
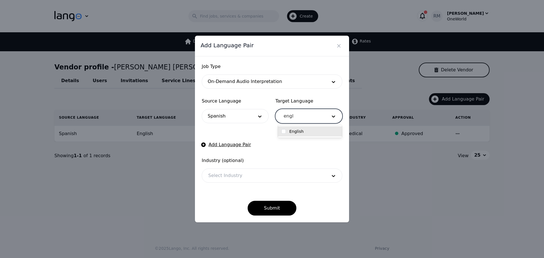
click at [314, 133] on div "English" at bounding box center [309, 132] width 57 height 6
checkbox input "true"
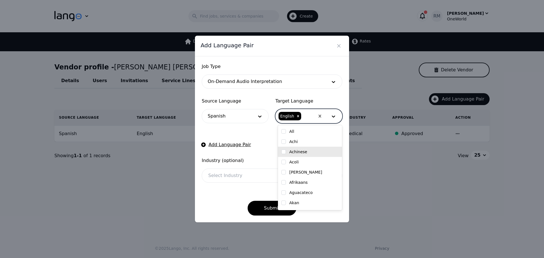
click at [228, 177] on div at bounding box center [263, 176] width 123 height 14
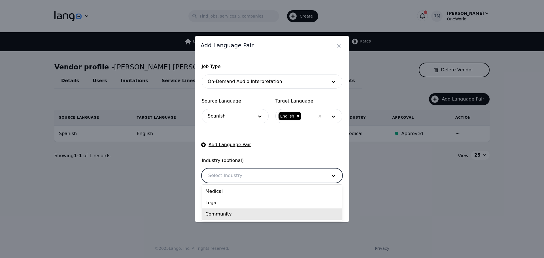
click at [224, 215] on div "Community" at bounding box center [272, 214] width 140 height 11
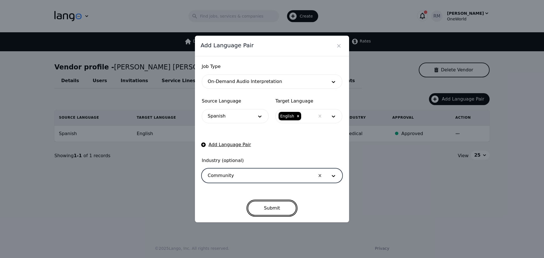
click at [265, 204] on button "Submit" at bounding box center [272, 208] width 49 height 15
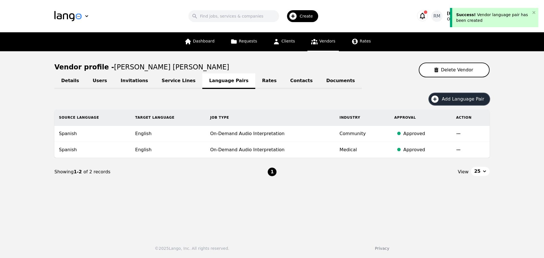
click at [453, 103] on button "Add Language Pair" at bounding box center [459, 99] width 61 height 12
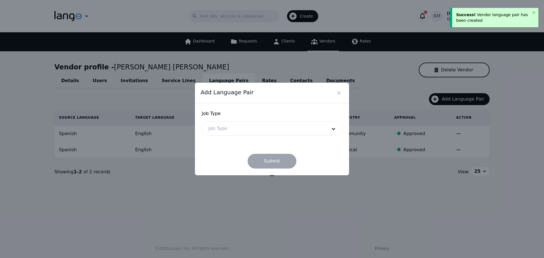
click at [226, 126] on div at bounding box center [263, 129] width 123 height 14
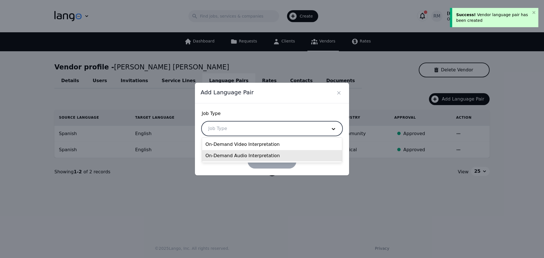
click at [239, 160] on div "On-Demand Audio Interpretation" at bounding box center [272, 155] width 140 height 11
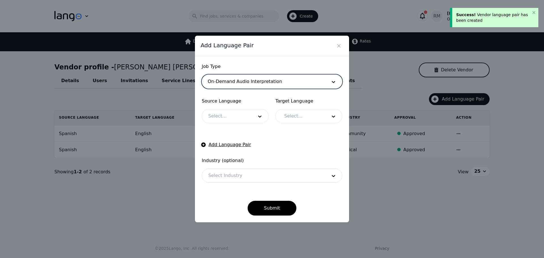
click at [229, 109] on div "Source Language Select..." at bounding box center [235, 111] width 67 height 26
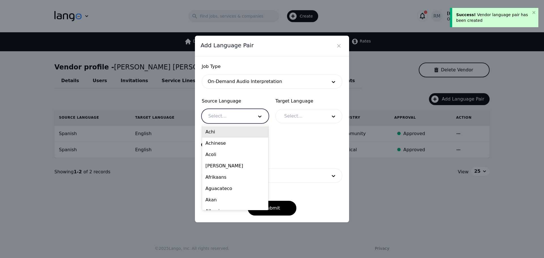
click at [229, 118] on div at bounding box center [226, 116] width 49 height 14
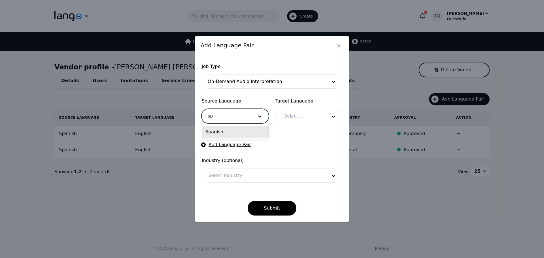
type input "spa"
click at [222, 131] on div "Spanish" at bounding box center [235, 131] width 66 height 11
click at [317, 119] on div at bounding box center [301, 116] width 47 height 14
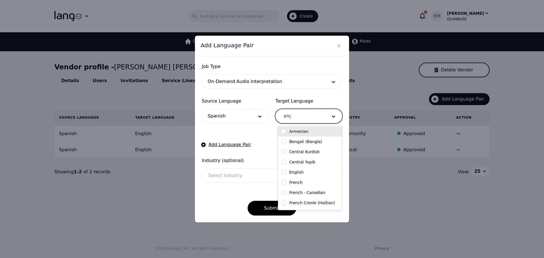
type input "engl"
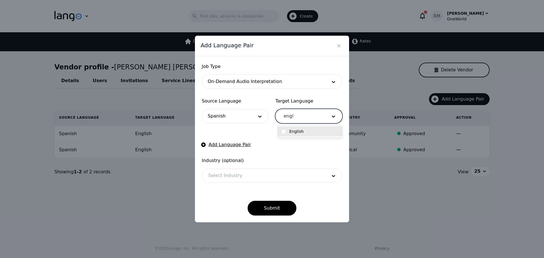
click at [311, 131] on div "English" at bounding box center [309, 132] width 57 height 6
checkbox input "true"
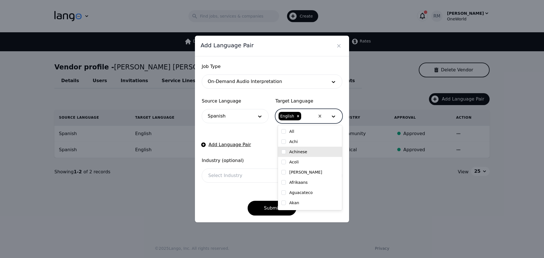
click at [216, 197] on div "Submit" at bounding box center [272, 204] width 141 height 24
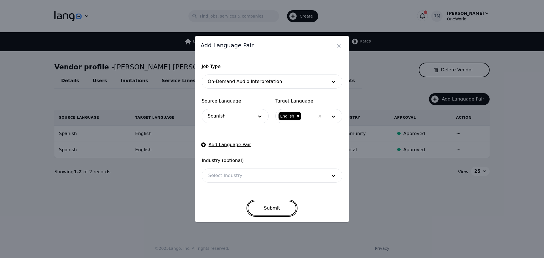
click at [267, 209] on button "Submit" at bounding box center [272, 208] width 49 height 15
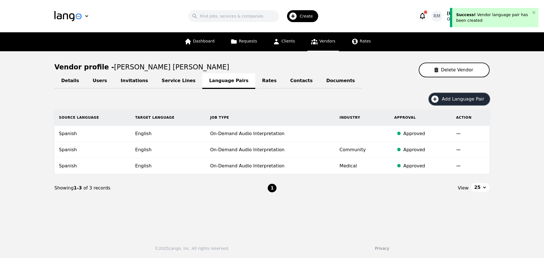
click at [314, 17] on span "Create" at bounding box center [308, 16] width 17 height 6
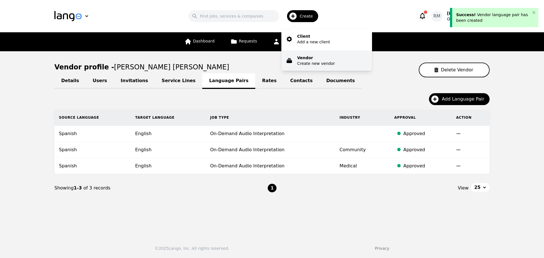
click at [312, 61] on p "Create new vendor" at bounding box center [316, 64] width 38 height 6
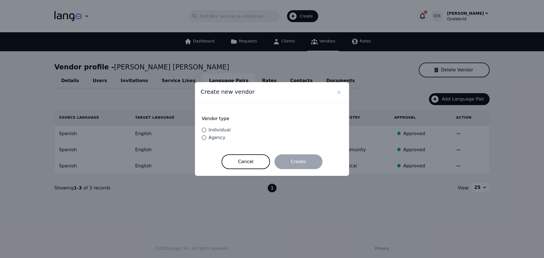
click at [219, 131] on span "Individual" at bounding box center [220, 129] width 22 height 5
click at [206, 131] on input "Individual" at bounding box center [204, 130] width 5 height 5
radio input "true"
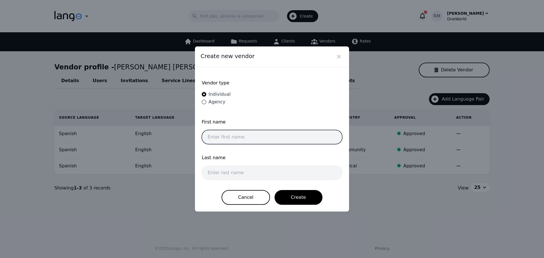
click at [241, 135] on input "text" at bounding box center [272, 137] width 141 height 14
paste input "[PERSON_NAME]"
type input "[PERSON_NAME]"
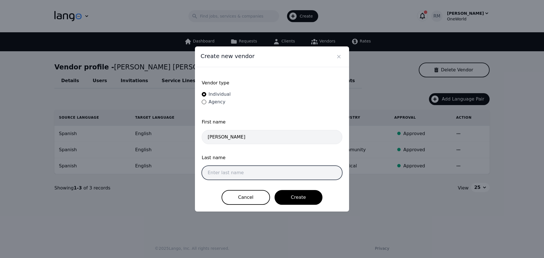
click at [249, 173] on input "text" at bounding box center [272, 173] width 141 height 14
paste input "[PERSON_NAME]"
type input "[PERSON_NAME]"
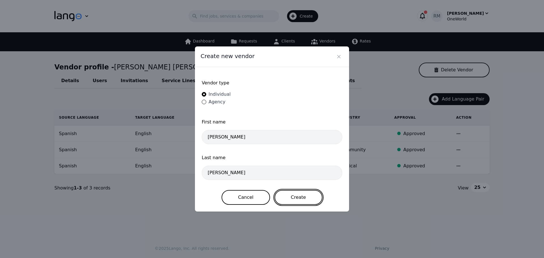
click at [307, 196] on button "Create" at bounding box center [299, 197] width 48 height 15
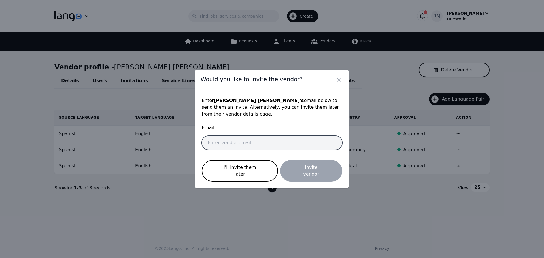
click at [300, 145] on input "email" at bounding box center [272, 143] width 141 height 14
paste input "[EMAIL_ADDRESS][DOMAIN_NAME]"
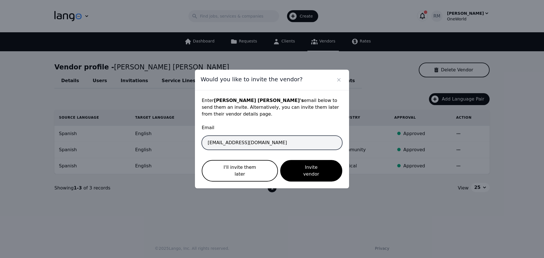
click at [204, 146] on input "[EMAIL_ADDRESS][DOMAIN_NAME]" at bounding box center [272, 143] width 141 height 14
type input "[EMAIL_ADDRESS][DOMAIN_NAME]"
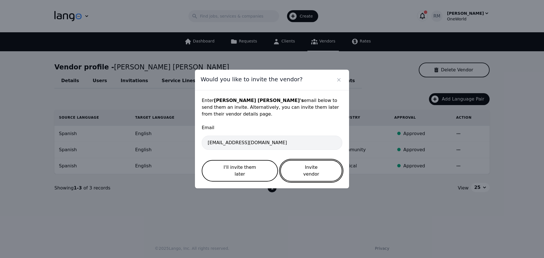
click at [318, 169] on button "Invite vendor" at bounding box center [311, 171] width 62 height 22
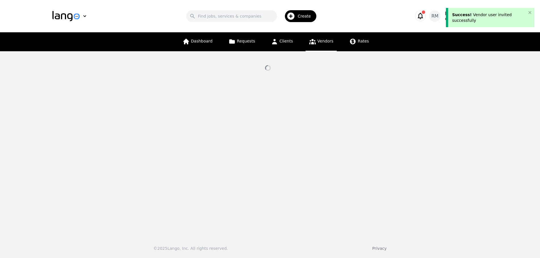
select select "active"
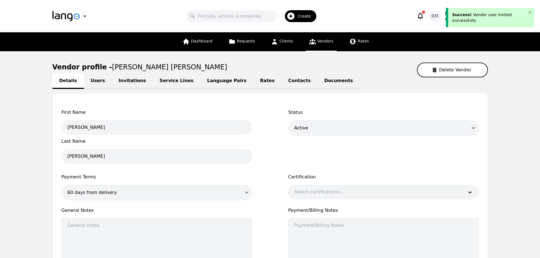
click at [201, 73] on div "Vendor profile - [PERSON_NAME] [PERSON_NAME] Delete Vendor" at bounding box center [269, 70] width 435 height 15
click at [206, 80] on link "Language Pairs" at bounding box center [226, 81] width 53 height 16
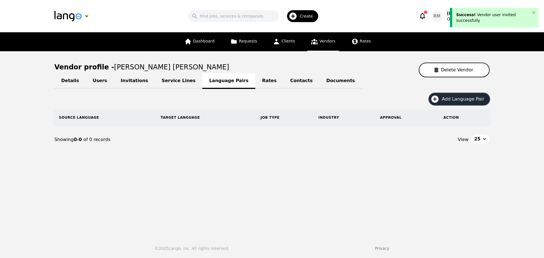
click at [461, 94] on button "Add Language Pair" at bounding box center [459, 99] width 61 height 12
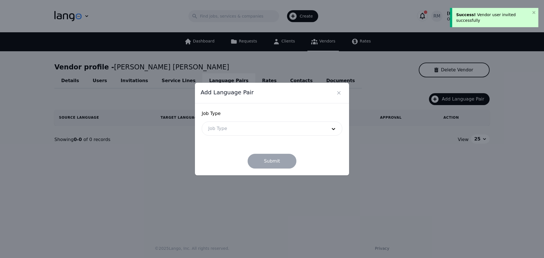
click at [260, 129] on div at bounding box center [263, 129] width 123 height 14
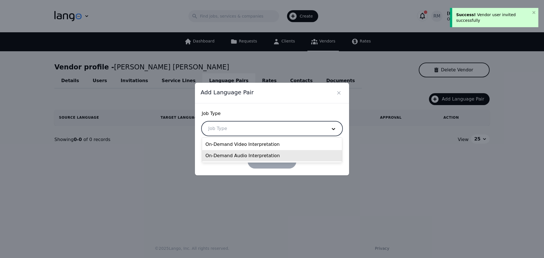
click at [249, 153] on div "On-Demand Audio Interpretation" at bounding box center [272, 155] width 140 height 11
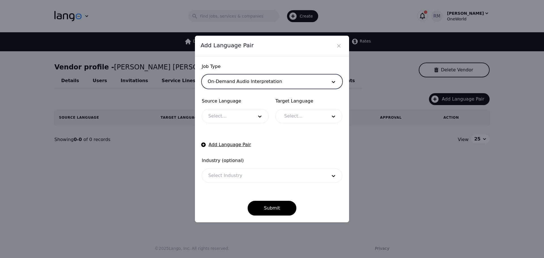
click at [238, 115] on div at bounding box center [226, 116] width 49 height 14
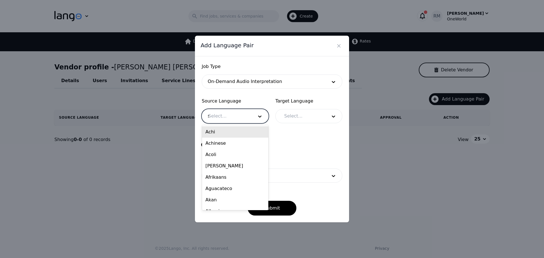
type input "sp"
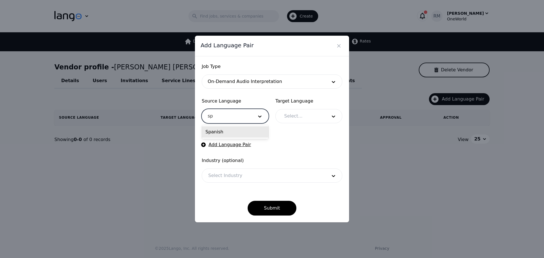
click at [252, 129] on div "Spanish" at bounding box center [235, 131] width 66 height 11
click at [303, 116] on div at bounding box center [301, 116] width 47 height 14
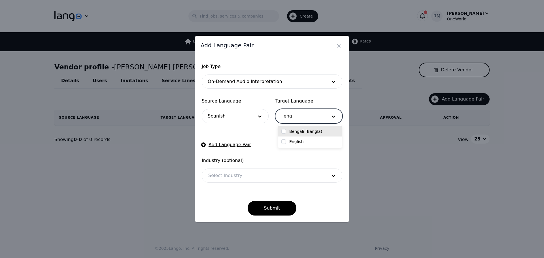
type input "engl"
click at [300, 135] on div "English" at bounding box center [310, 131] width 64 height 10
checkbox input "true"
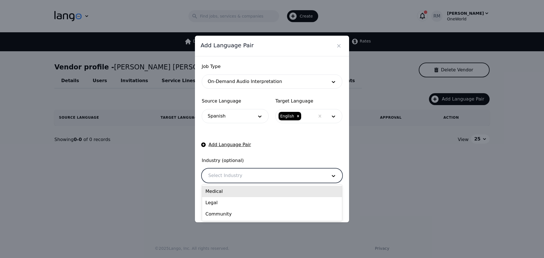
click at [226, 179] on div at bounding box center [263, 176] width 123 height 14
click at [228, 193] on div "Medical" at bounding box center [272, 191] width 140 height 11
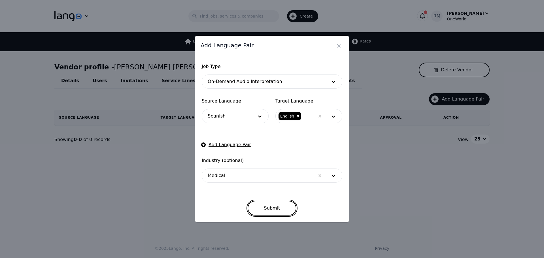
click at [260, 206] on button "Submit" at bounding box center [272, 208] width 49 height 15
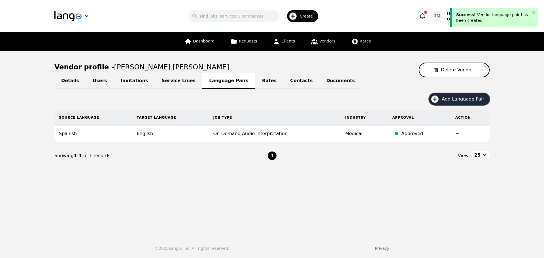
click at [465, 97] on span "Add Language Pair" at bounding box center [465, 99] width 46 height 7
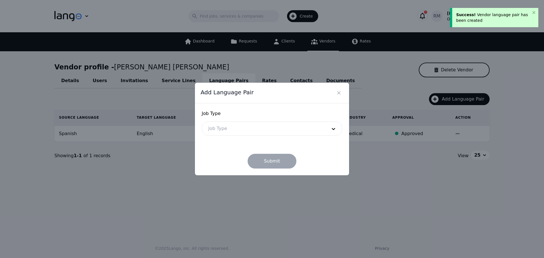
click at [220, 126] on div at bounding box center [263, 129] width 123 height 14
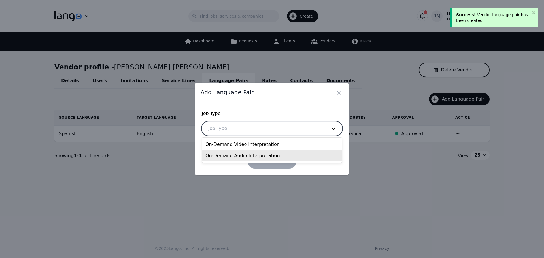
click at [220, 158] on div "On-Demand Audio Interpretation" at bounding box center [272, 155] width 140 height 11
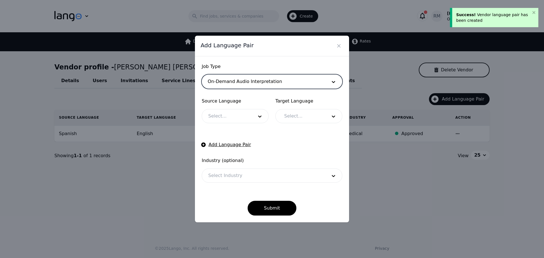
click at [239, 119] on div at bounding box center [226, 116] width 49 height 14
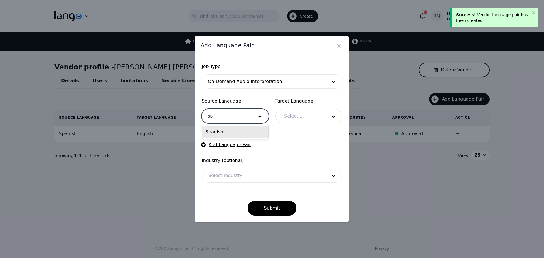
type input "spa"
click at [233, 135] on div "Spanish" at bounding box center [235, 131] width 66 height 11
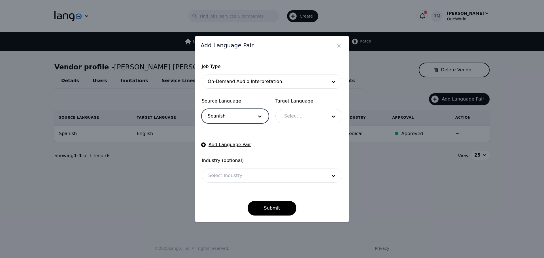
click at [321, 119] on div at bounding box center [301, 116] width 47 height 14
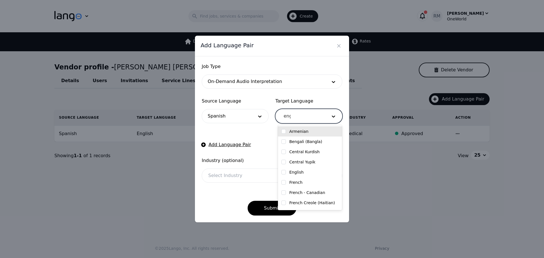
type input "engl"
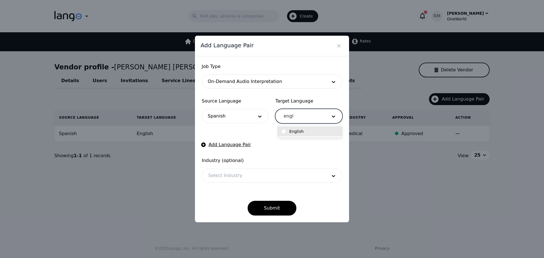
click at [331, 128] on div "English" at bounding box center [310, 131] width 64 height 10
checkbox input "true"
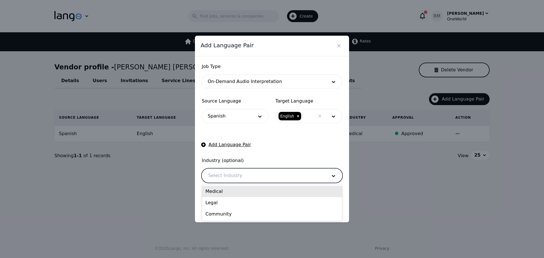
click at [234, 174] on div at bounding box center [263, 176] width 123 height 14
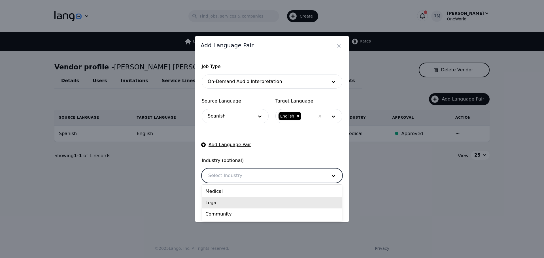
click at [229, 199] on div "Legal" at bounding box center [272, 202] width 140 height 11
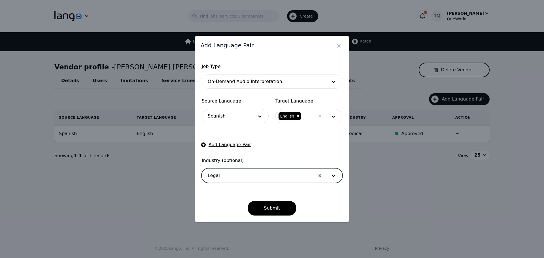
click at [246, 173] on div at bounding box center [258, 176] width 113 height 14
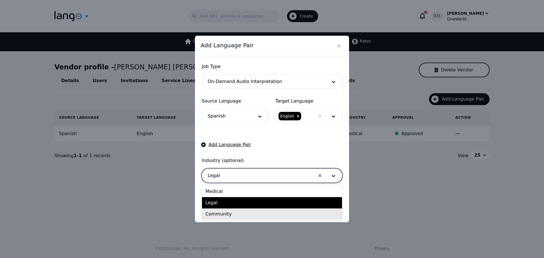
click at [265, 213] on div "Community" at bounding box center [272, 214] width 140 height 11
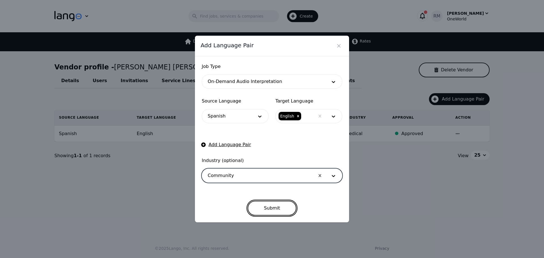
click at [264, 207] on button "Submit" at bounding box center [272, 208] width 49 height 15
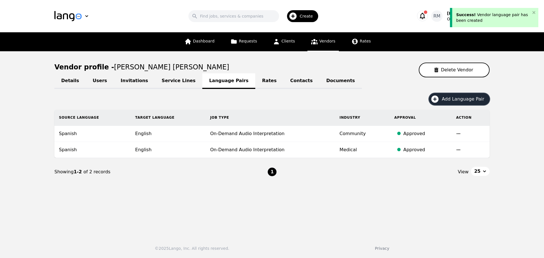
click at [460, 101] on span "Add Language Pair" at bounding box center [465, 99] width 46 height 7
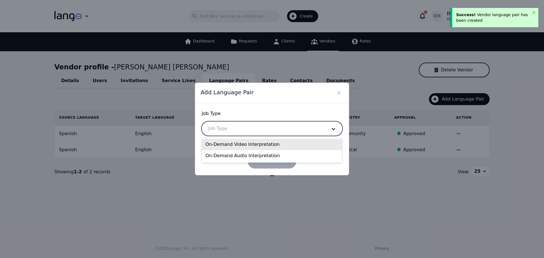
click at [241, 130] on div at bounding box center [263, 129] width 123 height 14
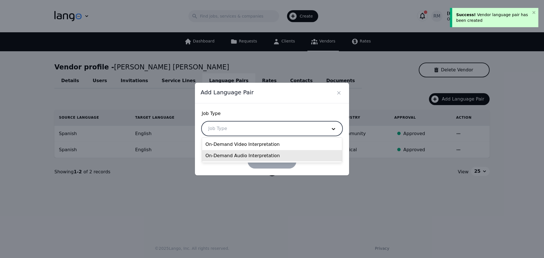
click at [228, 158] on div "On-Demand Audio Interpretation" at bounding box center [272, 155] width 140 height 11
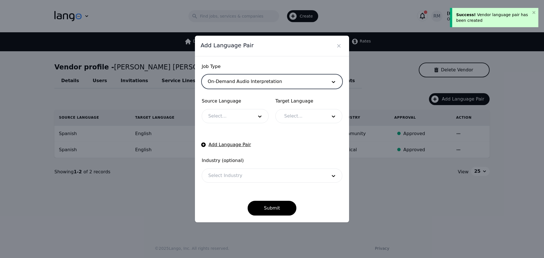
click at [225, 122] on div at bounding box center [226, 116] width 49 height 14
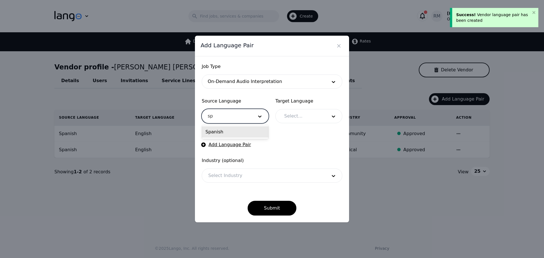
type input "spa"
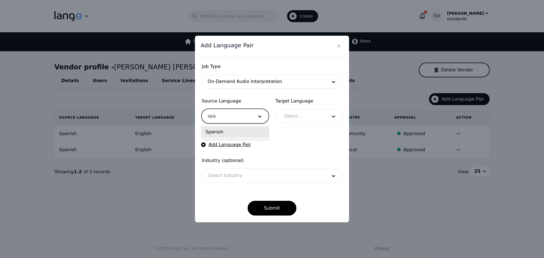
click at [251, 131] on div "Spanish" at bounding box center [235, 131] width 66 height 11
click at [301, 120] on div at bounding box center [301, 116] width 47 height 14
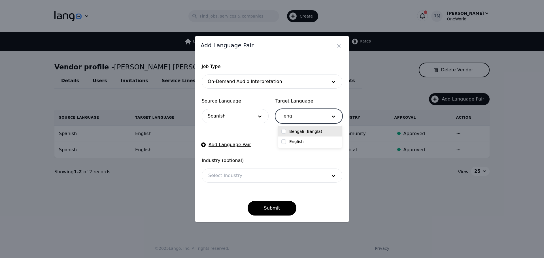
type input "engl"
click at [317, 128] on div "English" at bounding box center [310, 131] width 64 height 10
checkbox input "true"
click at [223, 190] on form "Job Type On-Demand Audio Interpretation Source Language Spanish Target Language…" at bounding box center [272, 139] width 141 height 152
click at [283, 199] on div "Submit" at bounding box center [272, 204] width 141 height 24
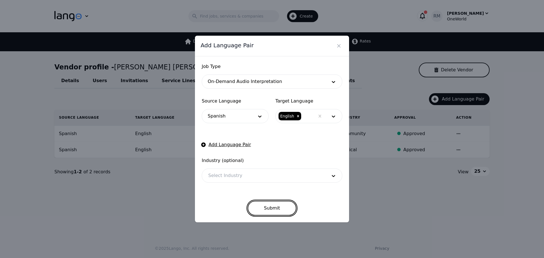
click at [281, 203] on button "Submit" at bounding box center [272, 208] width 49 height 15
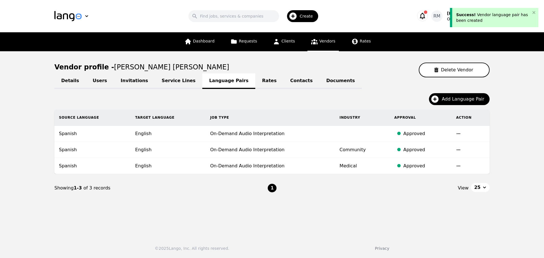
click at [320, 45] on link "Vendors" at bounding box center [322, 41] width 31 height 19
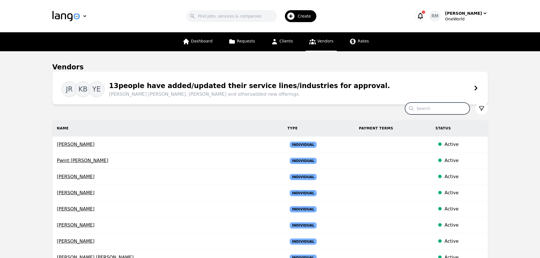
click at [443, 113] on input "Search" at bounding box center [437, 109] width 65 height 12
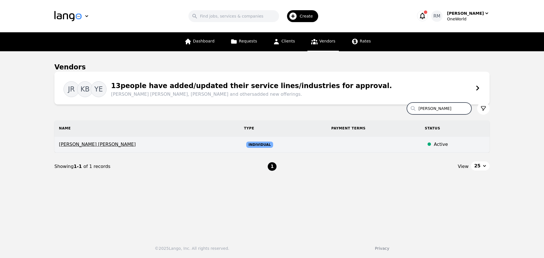
type input "[PERSON_NAME]"
click at [108, 143] on span "[PERSON_NAME] [PERSON_NAME]" at bounding box center [147, 144] width 176 height 7
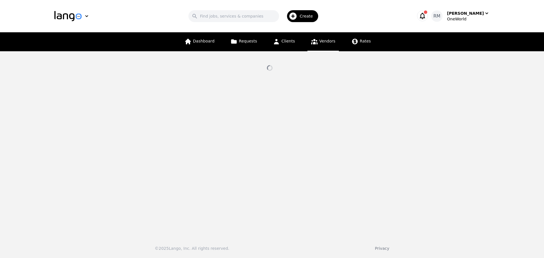
select select "active"
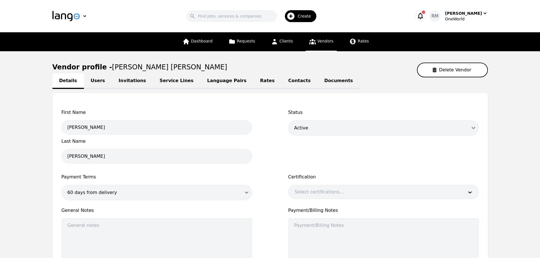
click at [124, 81] on link "Invitations" at bounding box center [132, 81] width 41 height 16
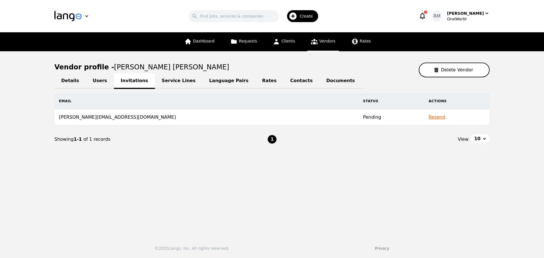
click at [216, 82] on link "Language Pairs" at bounding box center [228, 81] width 53 height 16
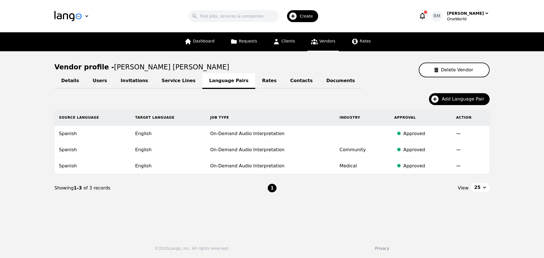
click at [5, 122] on main "Vendor profile - [PERSON_NAME] [PERSON_NAME] Vendor Details Users Invitations S…" at bounding box center [272, 141] width 544 height 181
click at [62, 84] on link "Details" at bounding box center [69, 81] width 31 height 16
select select "active"
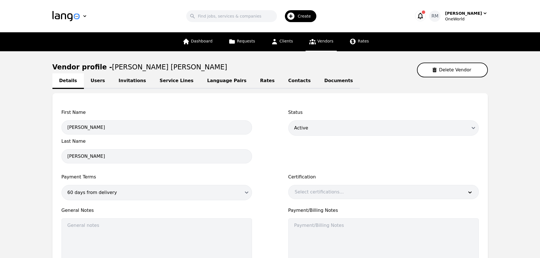
click at [317, 47] on link "Vendors" at bounding box center [320, 41] width 31 height 19
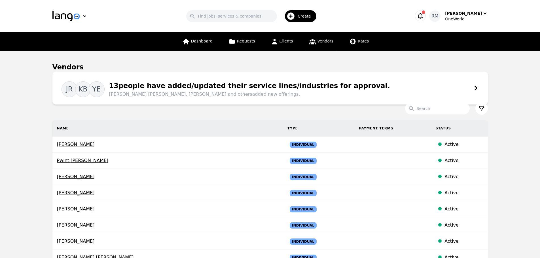
click at [279, 97] on span "[PERSON_NAME] [PERSON_NAME], [PERSON_NAME] and others added new offerings." at bounding box center [249, 94] width 281 height 7
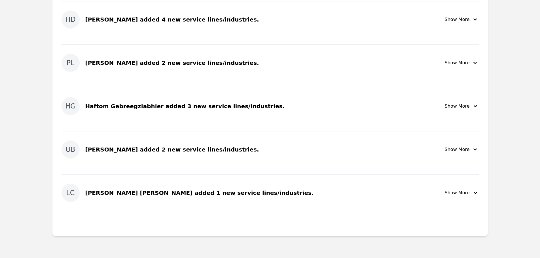
scroll to position [615, 0]
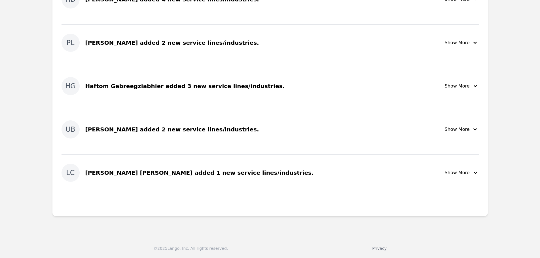
click at [472, 172] on icon "button" at bounding box center [475, 172] width 7 height 7
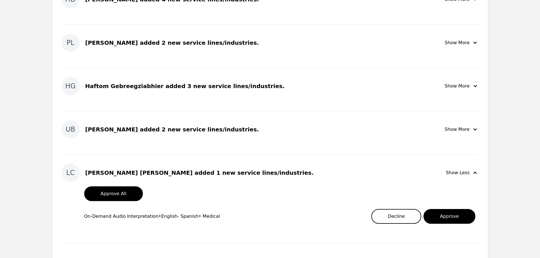
scroll to position [661, 0]
